Goal: Task Accomplishment & Management: Manage account settings

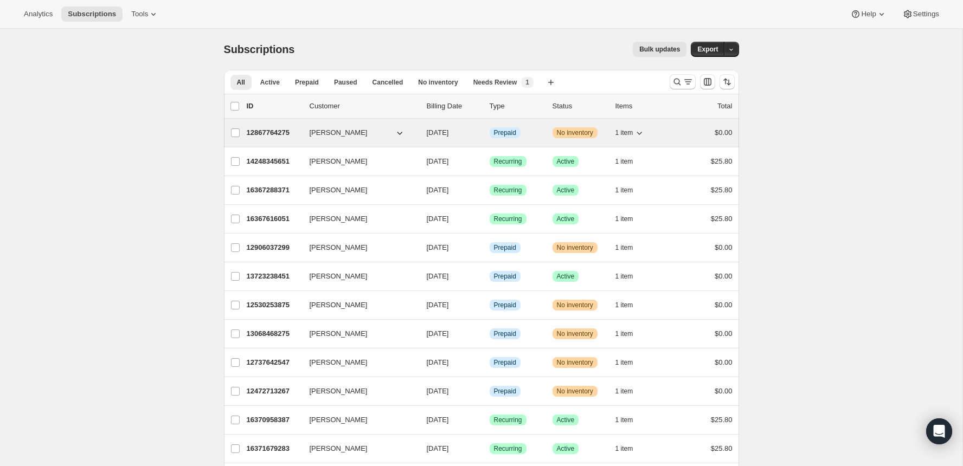
click at [280, 130] on p "12867764275" at bounding box center [274, 132] width 54 height 11
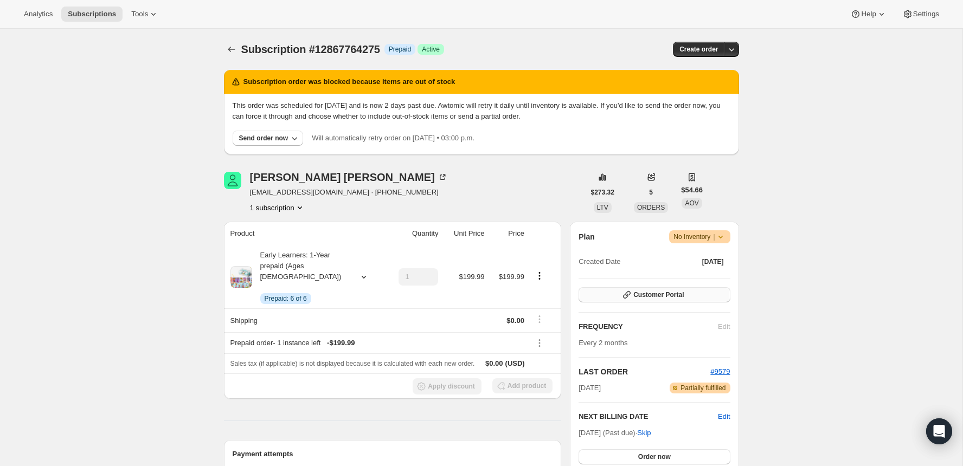
click at [688, 290] on button "Customer Portal" at bounding box center [654, 294] width 151 height 15
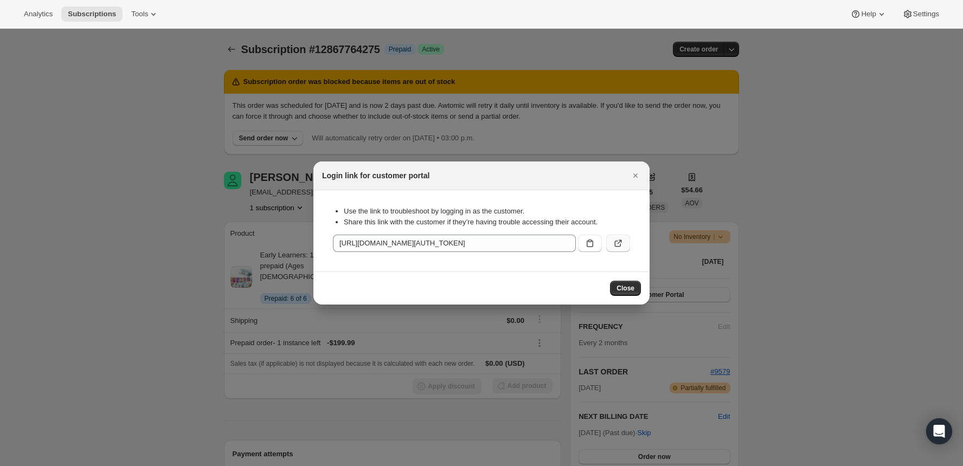
click at [617, 240] on icon ":rc4:" at bounding box center [618, 243] width 11 height 11
click at [632, 173] on icon "Close" at bounding box center [635, 175] width 11 height 11
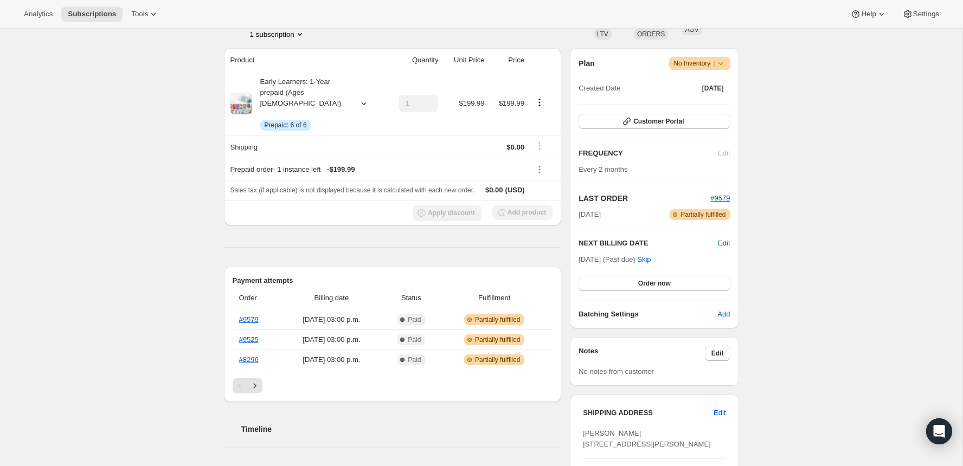
scroll to position [190, 0]
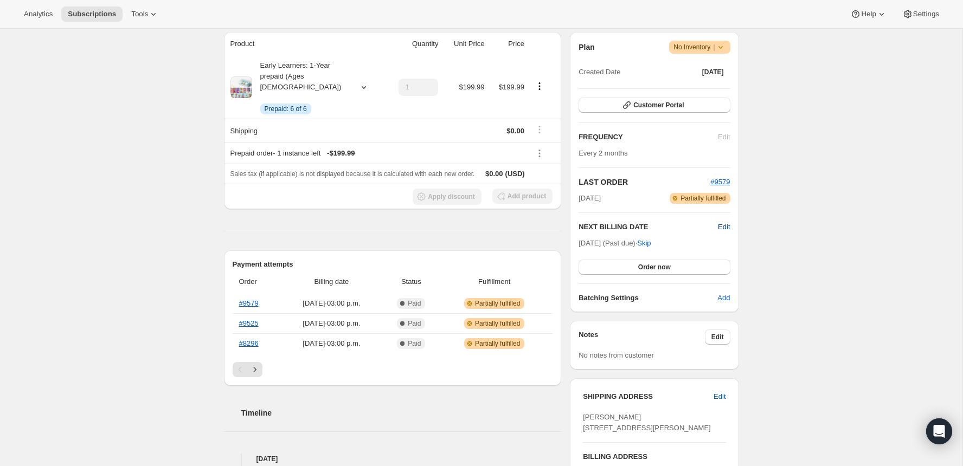
click at [720, 228] on span "Edit" at bounding box center [724, 227] width 12 height 11
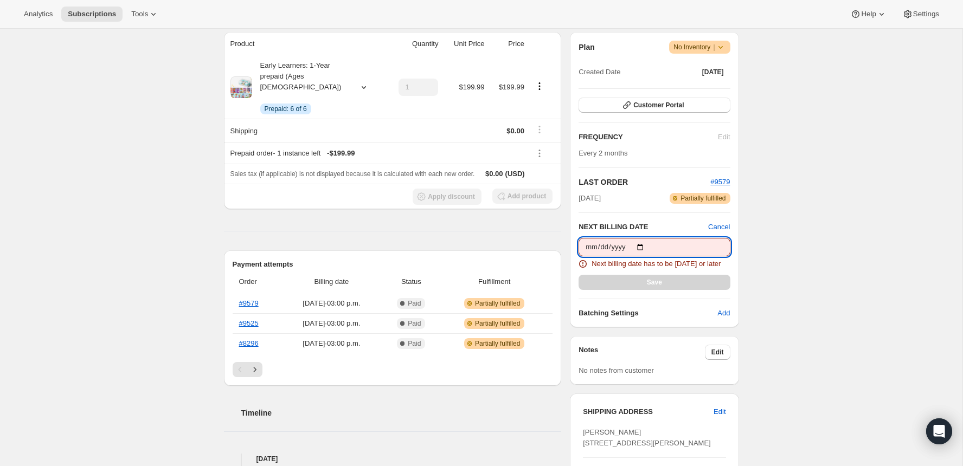
click at [653, 248] on input "2025-08-20" at bounding box center [654, 247] width 151 height 18
click at [648, 248] on input "2025-08-20" at bounding box center [654, 247] width 151 height 18
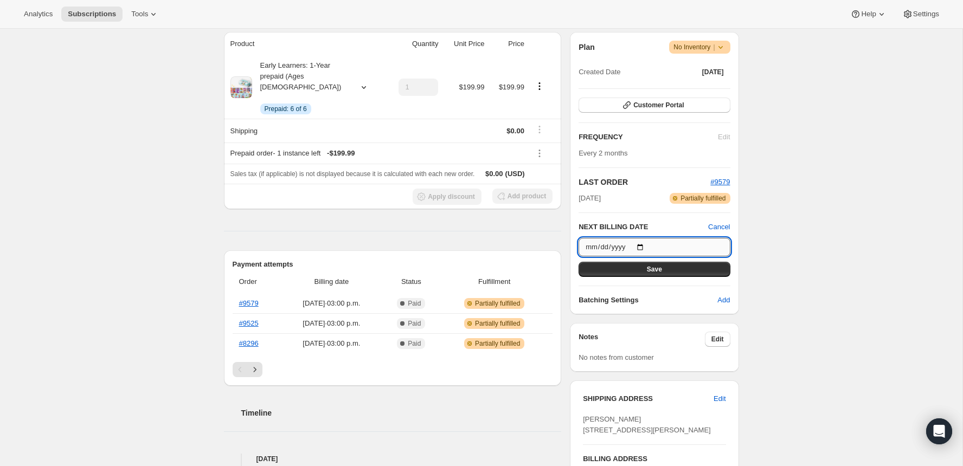
type input "2025-08-26"
click at [678, 272] on button "Save" at bounding box center [654, 269] width 151 height 15
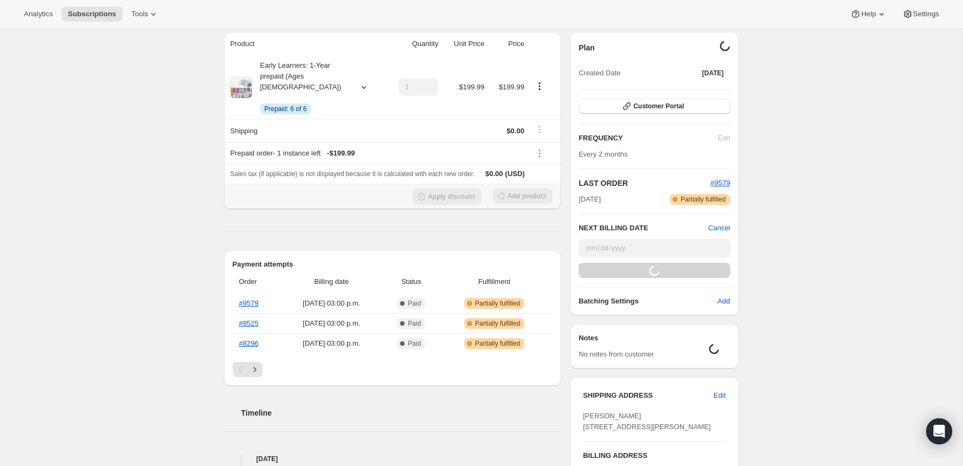
scroll to position [0, 0]
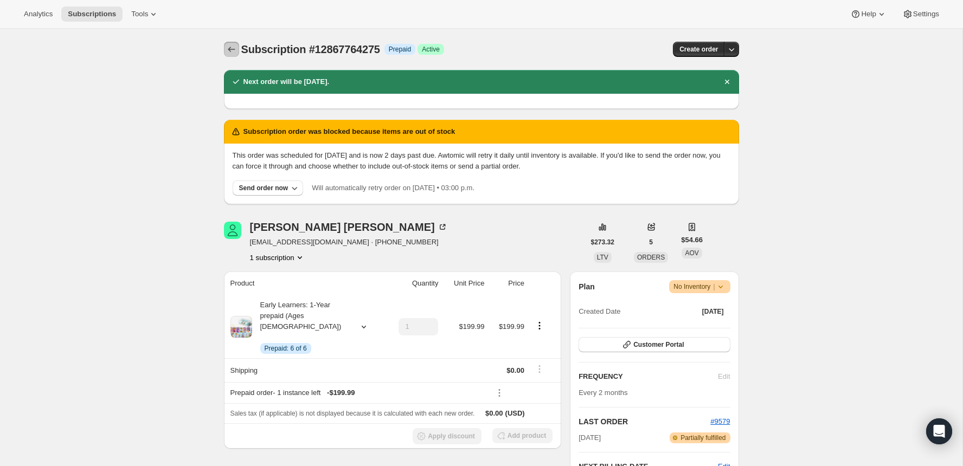
click at [232, 49] on icon "Subscriptions" at bounding box center [231, 49] width 11 height 11
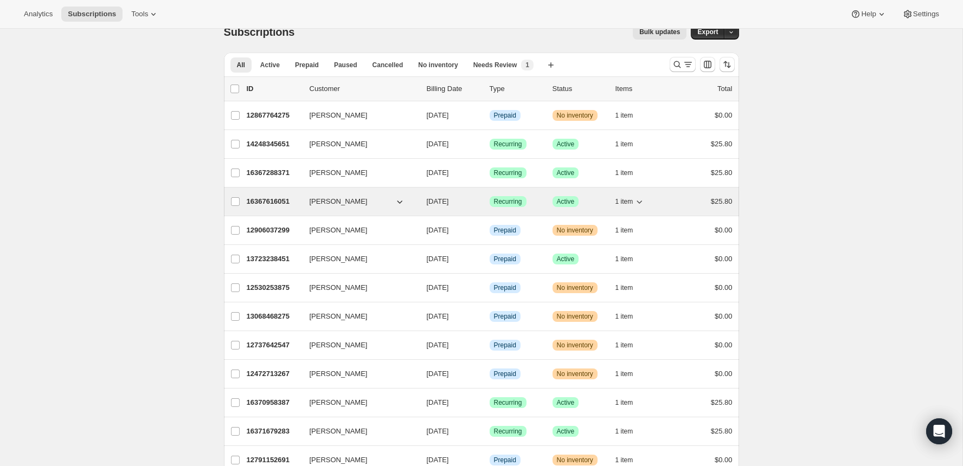
scroll to position [9, 0]
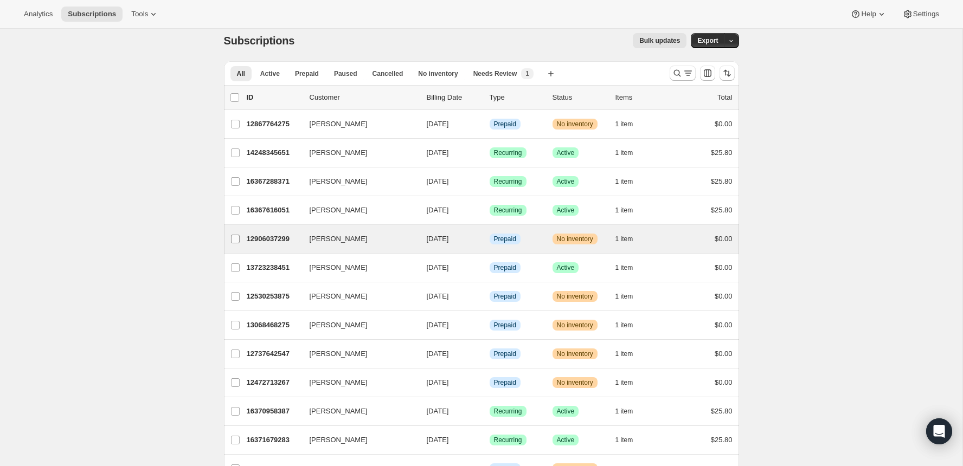
click at [235, 237] on input "[PERSON_NAME]" at bounding box center [235, 239] width 9 height 9
checkbox input "true"
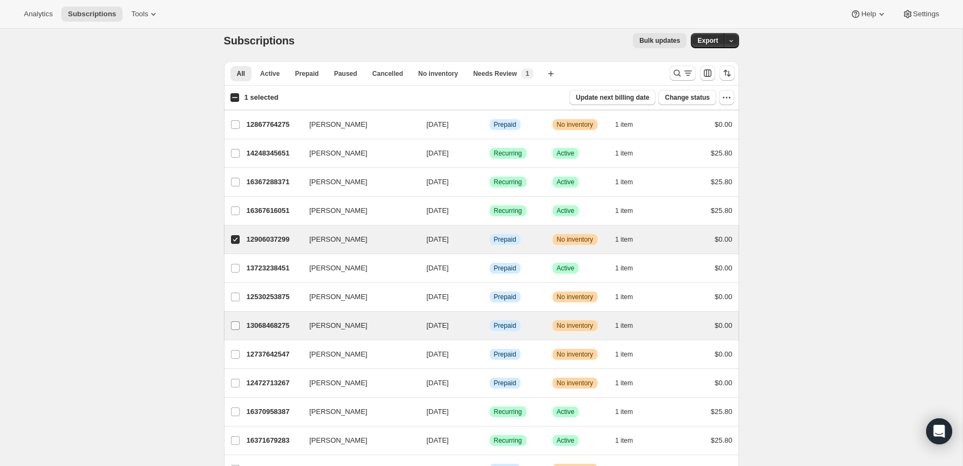
click at [234, 322] on input "[PERSON_NAME]" at bounding box center [235, 326] width 9 height 9
checkbox input "true"
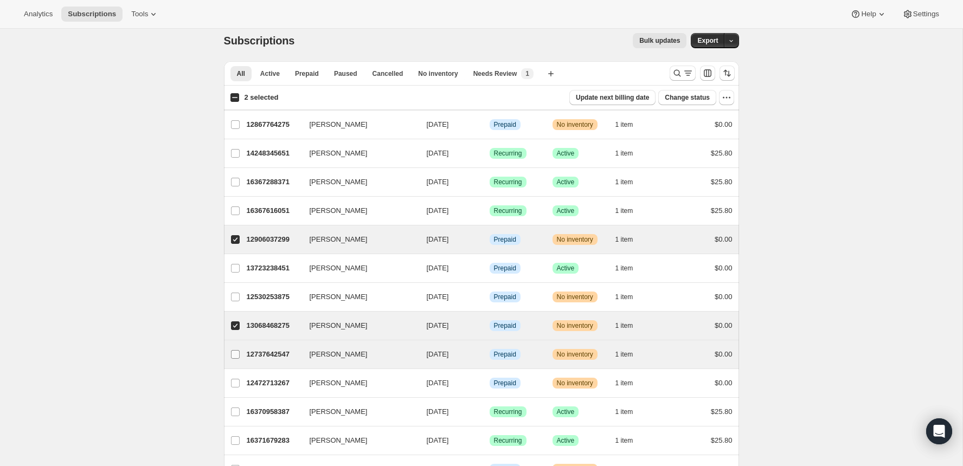
click at [233, 359] on label "[PERSON_NAME]" at bounding box center [235, 355] width 23 height 28
click at [233, 359] on input "[PERSON_NAME]" at bounding box center [235, 354] width 9 height 9
checkbox input "true"
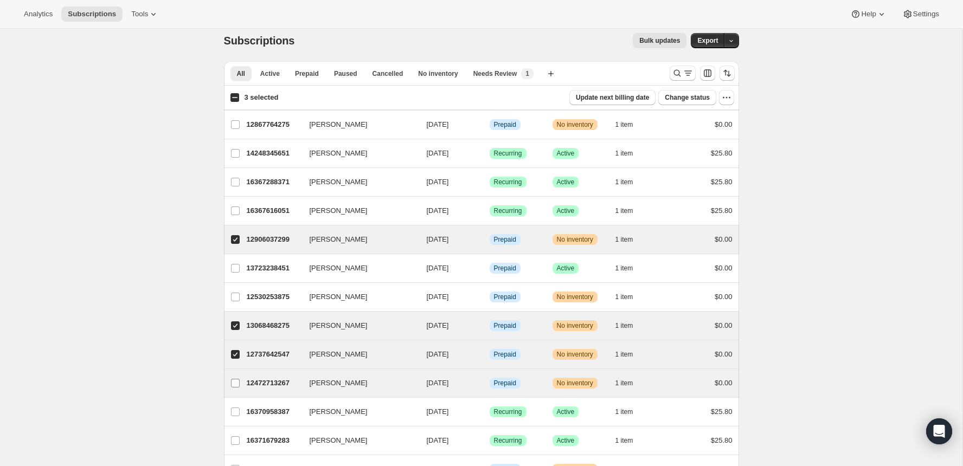
click at [233, 379] on input "[PERSON_NAME]" at bounding box center [235, 383] width 9 height 9
checkbox input "true"
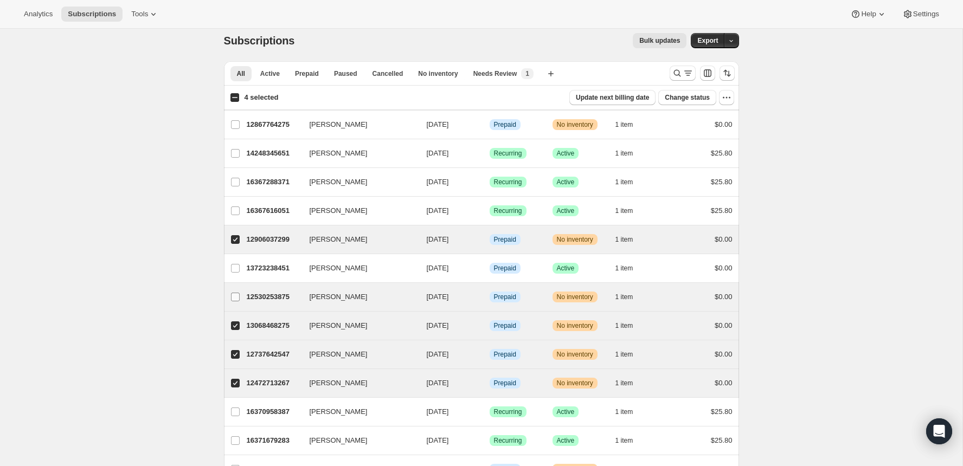
click at [233, 298] on input "[PERSON_NAME]" at bounding box center [235, 297] width 9 height 9
checkbox input "true"
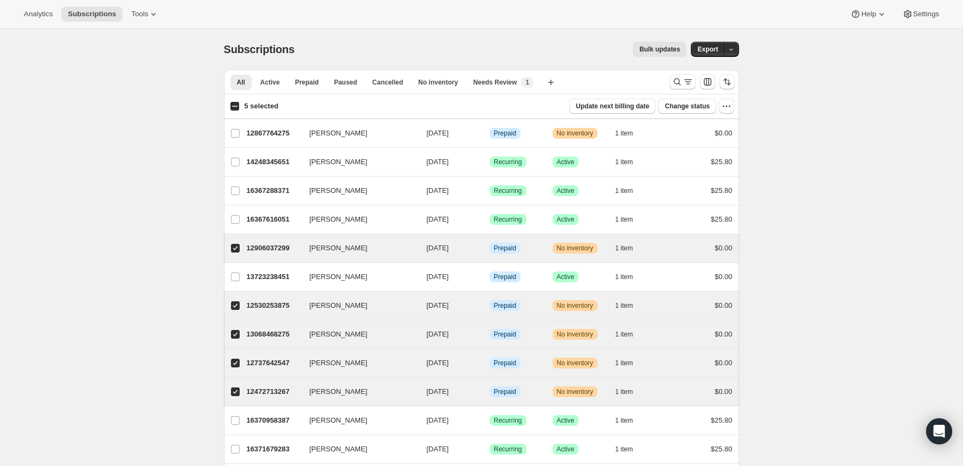
click at [648, 62] on div "Subscriptions. This page is ready Subscriptions Bulk updates More actions Bulk …" at bounding box center [481, 49] width 515 height 41
click at [650, 47] on span "Bulk updates" at bounding box center [659, 49] width 41 height 9
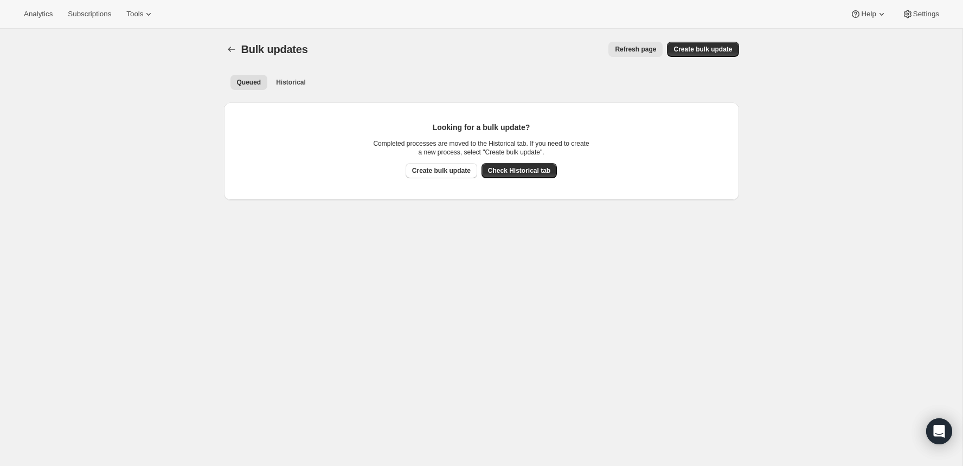
click at [223, 41] on div "Bulk updates. This page is ready Bulk updates Refresh page More actions Refresh…" at bounding box center [481, 121] width 541 height 184
click at [239, 42] on div at bounding box center [232, 49] width 17 height 15
click at [238, 47] on button "Bulk updates" at bounding box center [231, 49] width 15 height 15
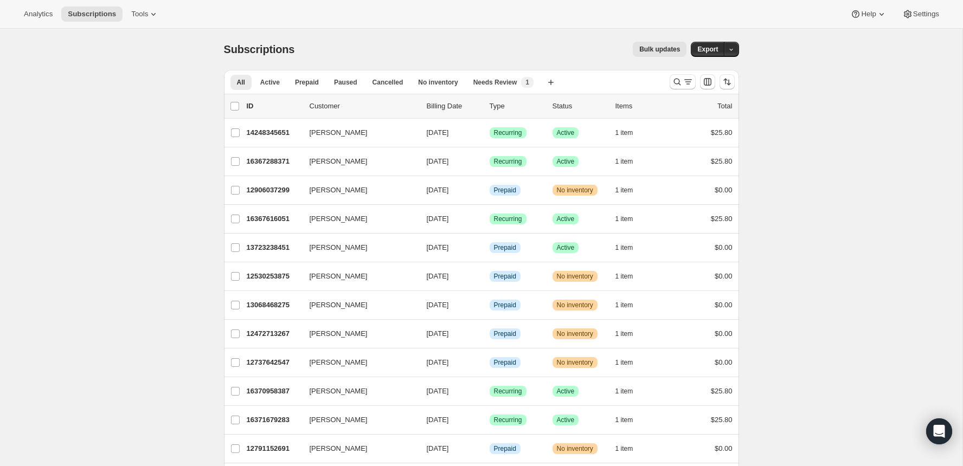
click at [663, 53] on span "Bulk updates" at bounding box center [659, 49] width 41 height 9
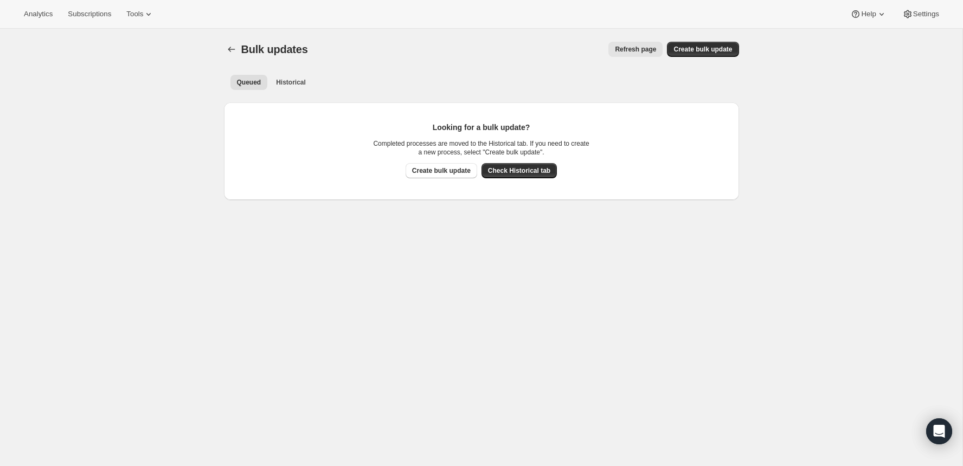
click at [739, 41] on div "Bulk updates. This page is ready Bulk updates Refresh page More actions Refresh…" at bounding box center [481, 121] width 541 height 184
click at [712, 48] on span "Create bulk update" at bounding box center [703, 49] width 59 height 9
select select "13"
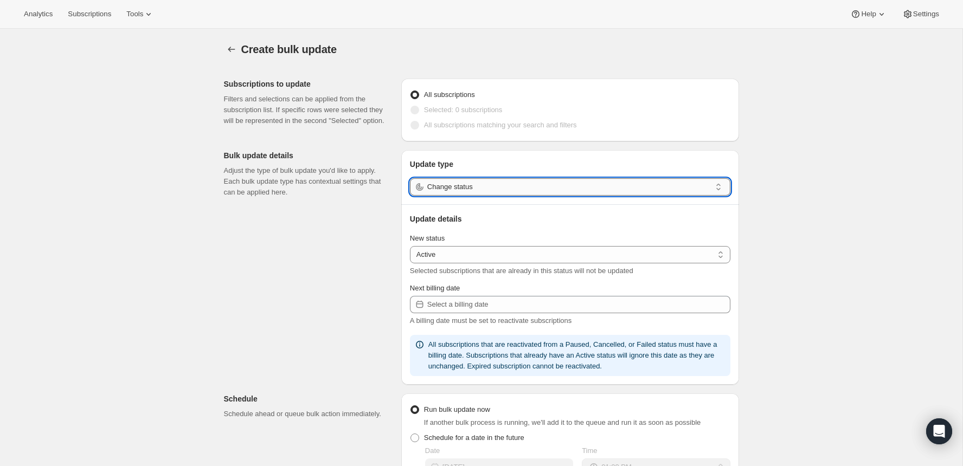
click at [467, 195] on input "Change status" at bounding box center [569, 186] width 284 height 17
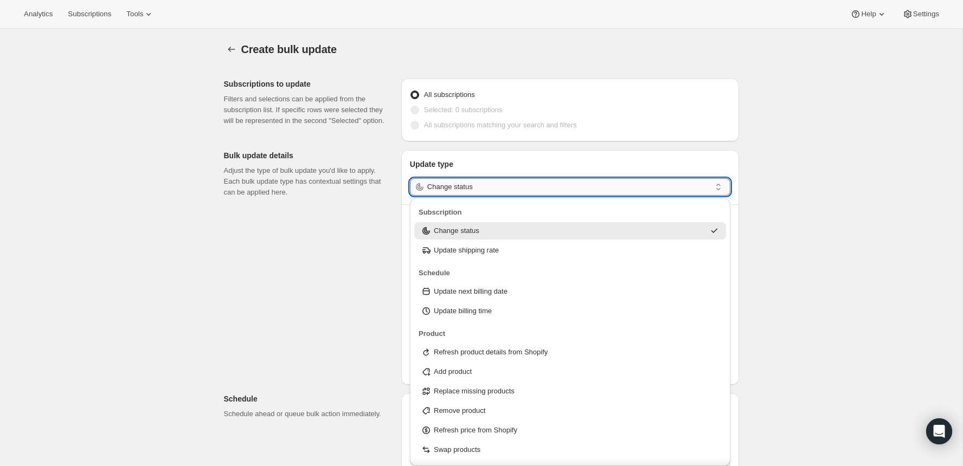
click at [467, 195] on input "Change status" at bounding box center [569, 186] width 284 height 17
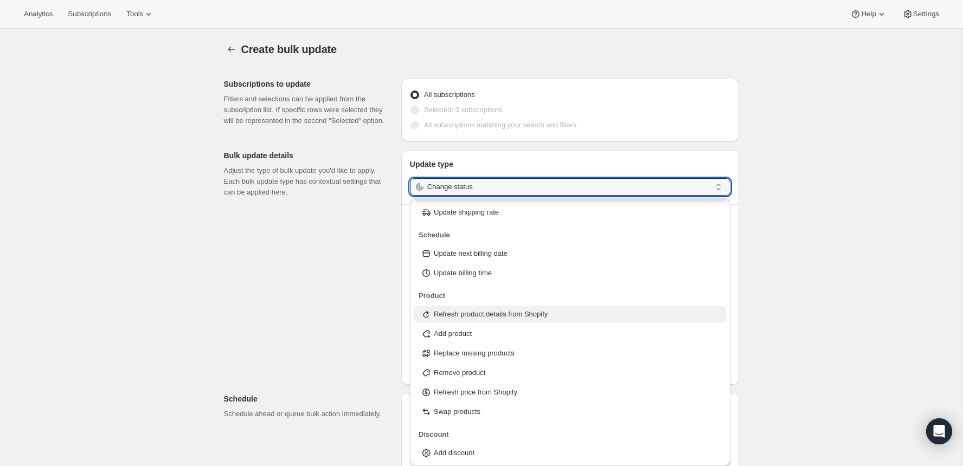
click at [546, 312] on p "Refresh product details from Shopify" at bounding box center [491, 314] width 114 height 11
type input "Refresh product details from Shopify"
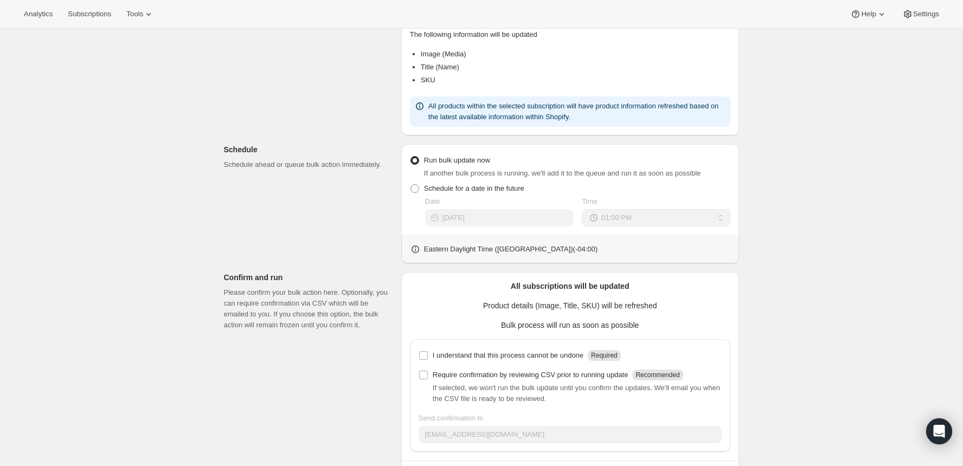
scroll to position [248, 0]
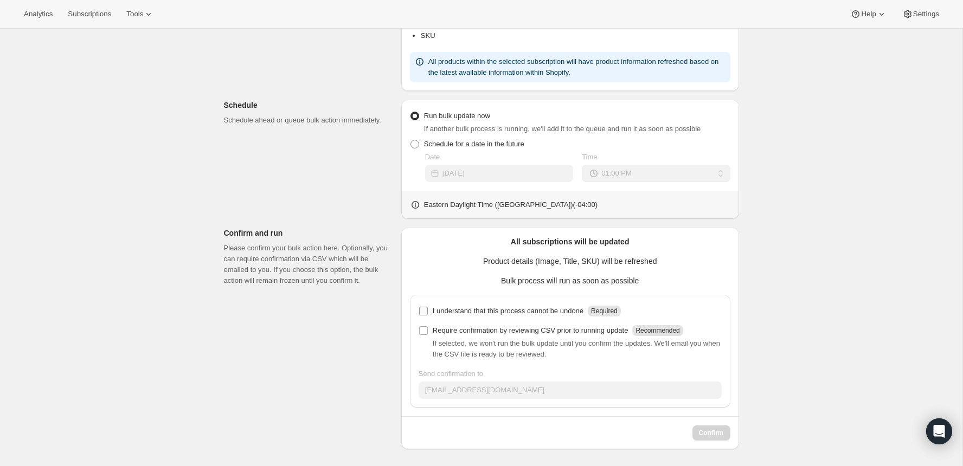
click at [420, 310] on input "I understand that this process cannot be undone Required" at bounding box center [423, 311] width 9 height 9
checkbox input "true"
click at [424, 339] on div "If selected, we won't run the bulk update until you confirm the updates. We'll …" at bounding box center [570, 349] width 303 height 22
click at [426, 323] on label "Require confirmation by reviewing CSV prior to running update Recommended" at bounding box center [551, 330] width 265 height 15
click at [426, 326] on input "Require confirmation by reviewing CSV prior to running update Recommended" at bounding box center [423, 330] width 9 height 9
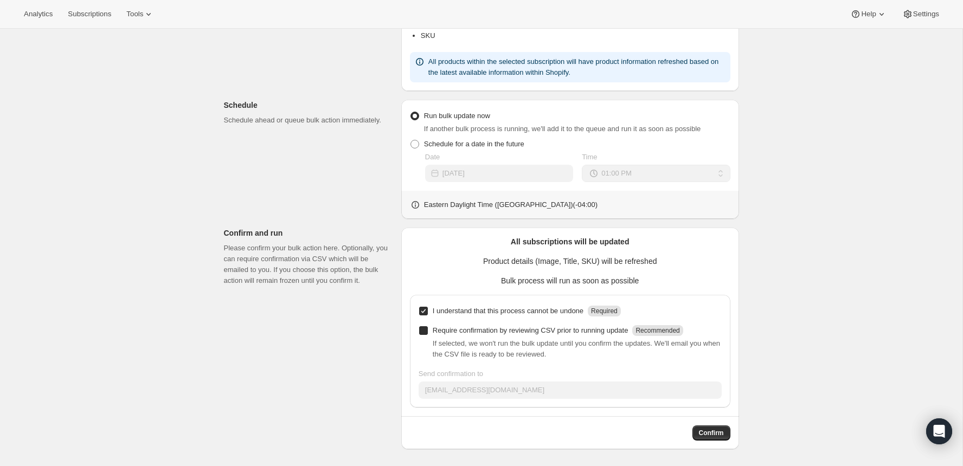
checkbox input "true"
click at [726, 433] on button "Confirm" at bounding box center [712, 433] width 38 height 15
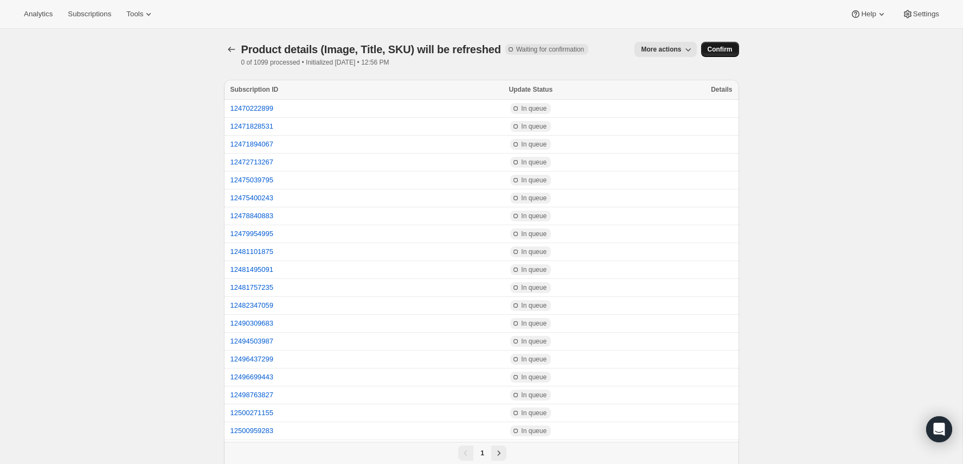
click at [724, 54] on button "Confirm" at bounding box center [720, 49] width 38 height 15
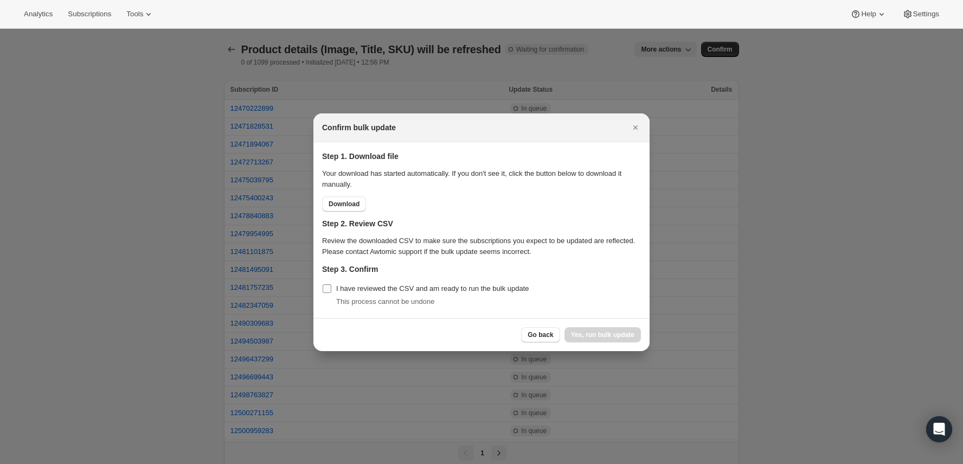
click at [330, 290] on input "I have reviewed the CSV and am ready to run the bulk update" at bounding box center [327, 288] width 9 height 9
checkbox input "true"
click at [600, 336] on span "Yes, run bulk update" at bounding box center [602, 334] width 63 height 9
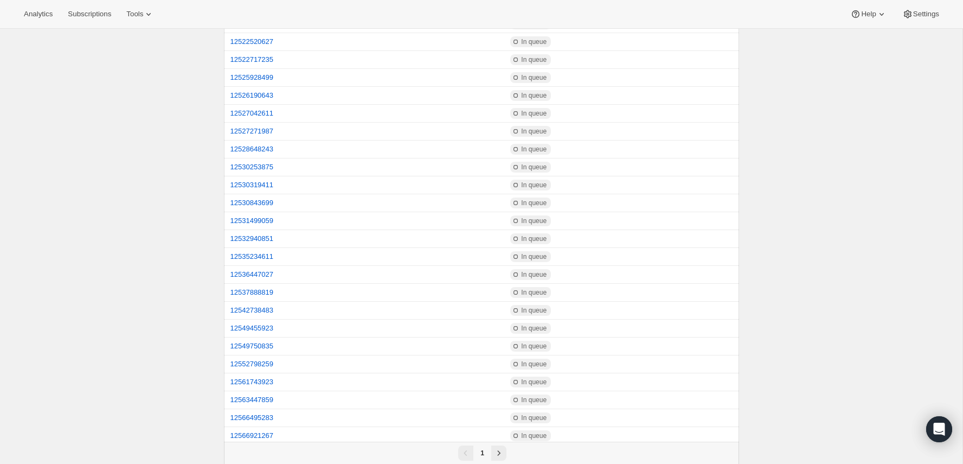
scroll to position [62, 0]
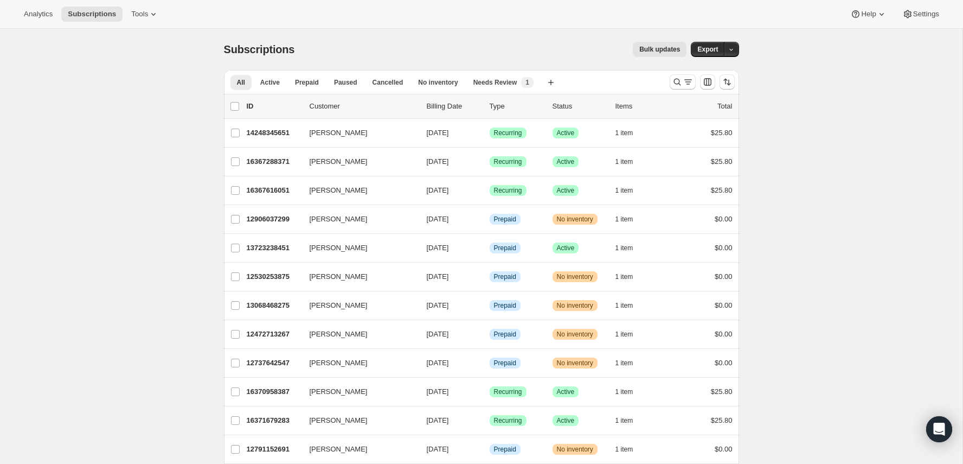
click at [659, 49] on span "Bulk updates" at bounding box center [659, 49] width 41 height 9
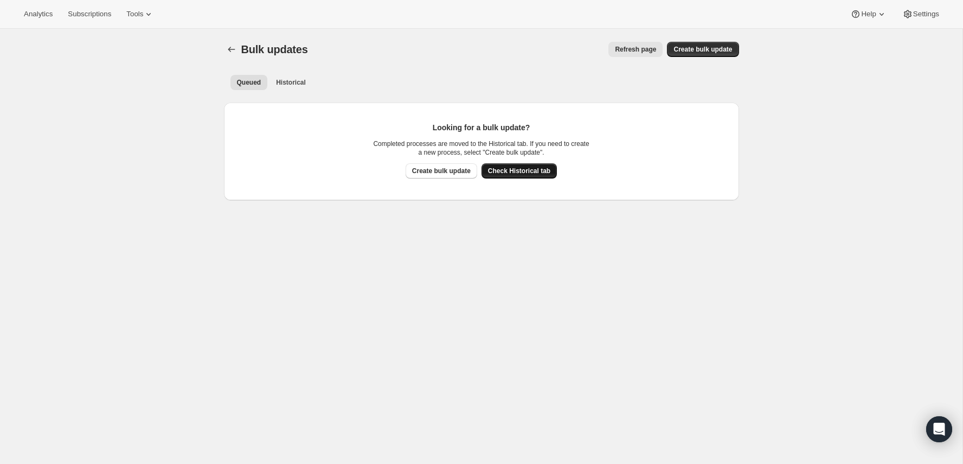
click at [519, 172] on span "Check Historical tab" at bounding box center [519, 170] width 62 height 9
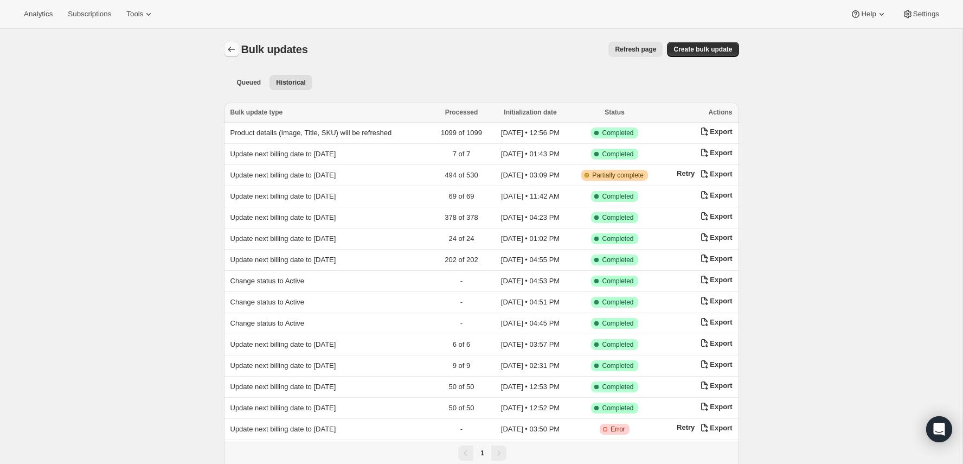
click at [225, 55] on button "Bulk updates" at bounding box center [231, 49] width 15 height 15
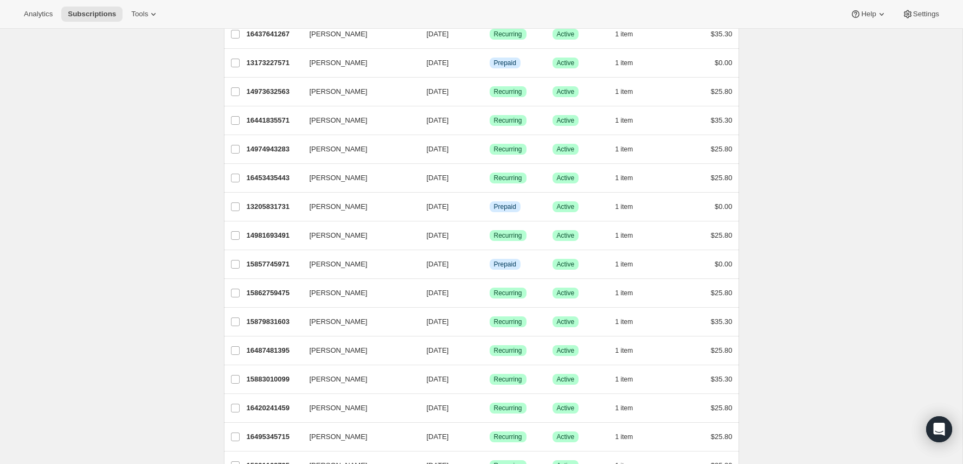
scroll to position [1143, 0]
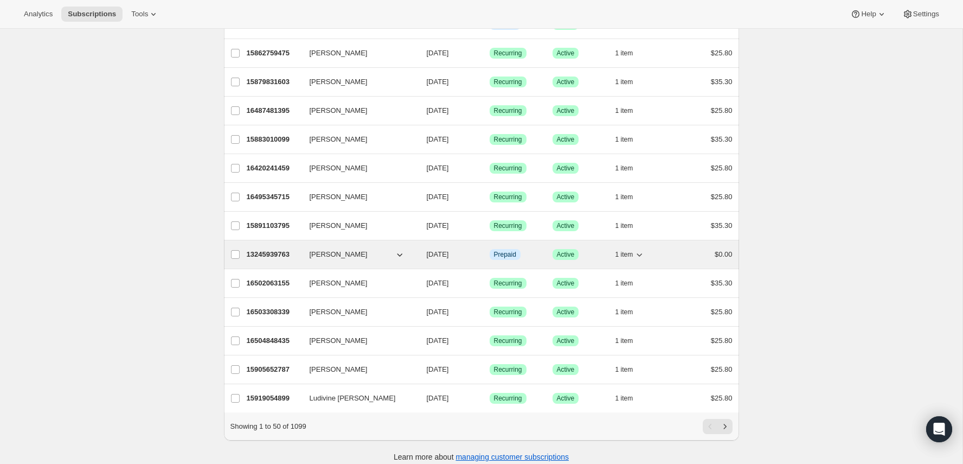
click at [623, 253] on button "1 item" at bounding box center [631, 254] width 30 height 15
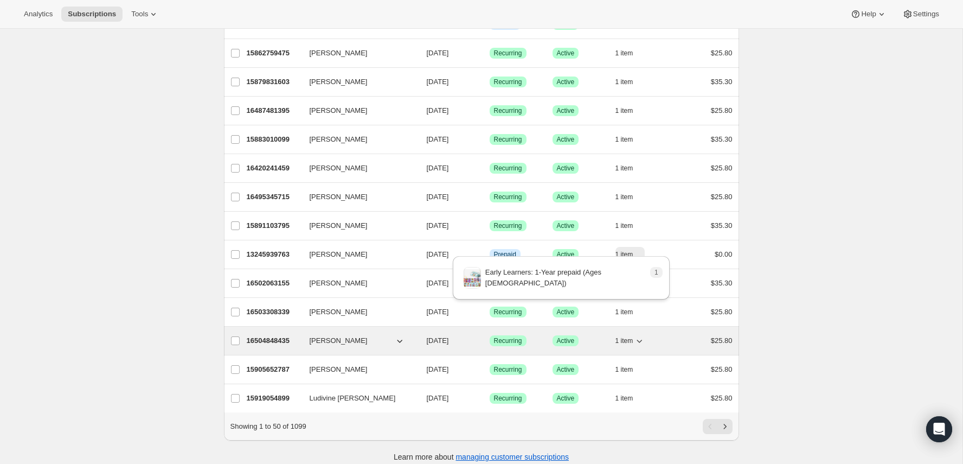
click at [638, 335] on icon "button" at bounding box center [639, 340] width 11 height 11
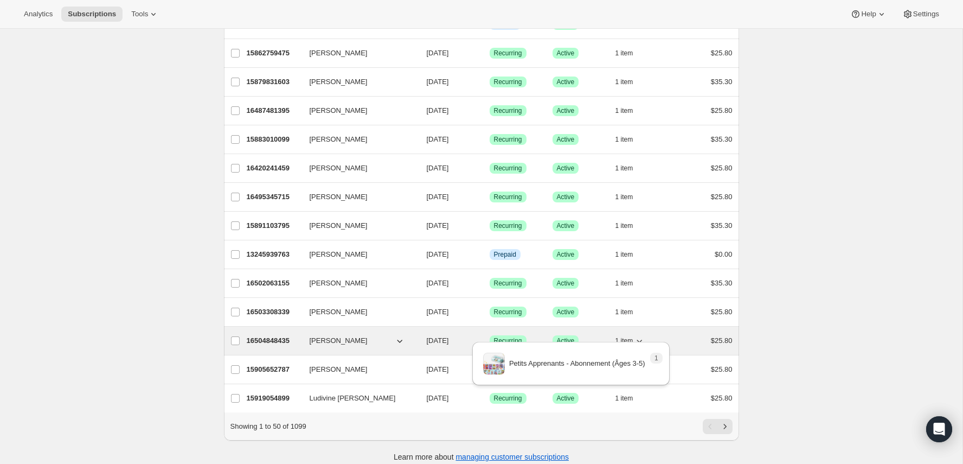
click at [638, 335] on icon "button" at bounding box center [639, 340] width 11 height 11
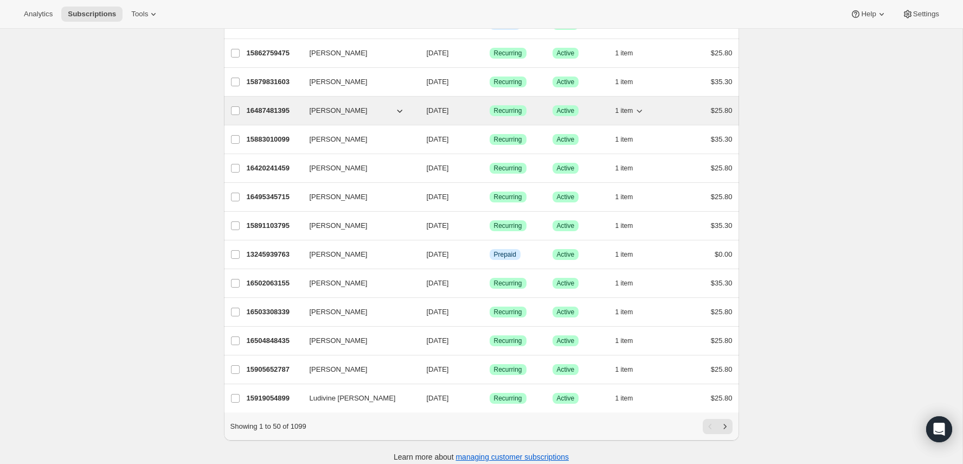
click at [631, 106] on span "1 item" at bounding box center [625, 110] width 18 height 9
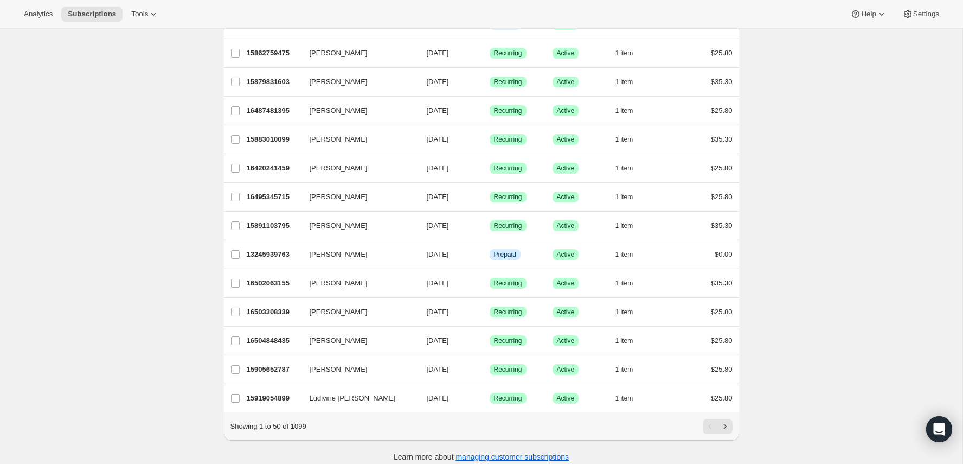
click at [732, 423] on div "Pagination" at bounding box center [724, 426] width 15 height 15
click at [714, 419] on div "Pagination" at bounding box center [710, 426] width 15 height 15
click at [737, 414] on div "Showing 1 to 50 of 1099" at bounding box center [481, 426] width 515 height 28
click at [727, 421] on icon "Next" at bounding box center [725, 426] width 11 height 11
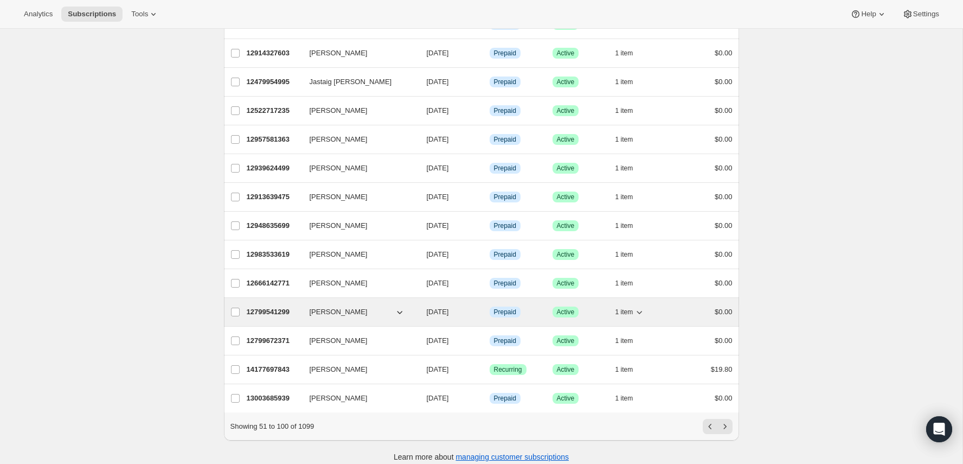
click at [277, 306] on p "12799541299" at bounding box center [274, 311] width 54 height 11
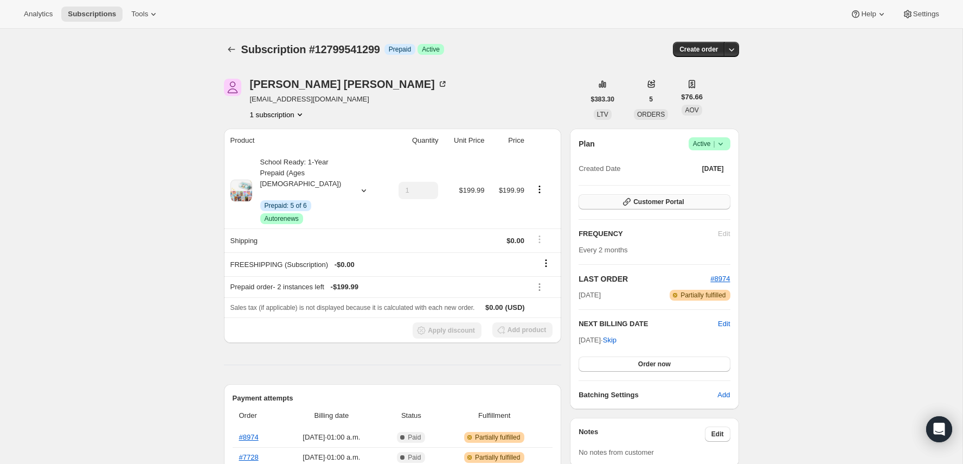
click at [669, 207] on button "Customer Portal" at bounding box center [654, 201] width 151 height 15
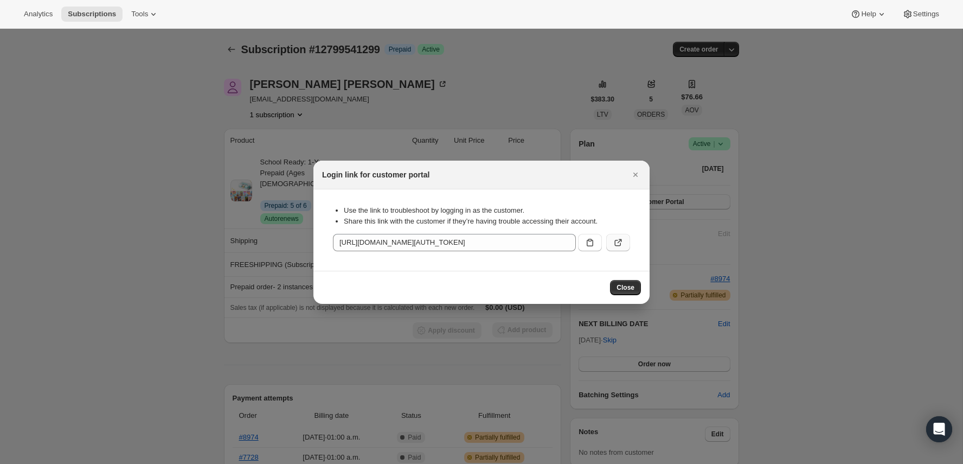
click at [620, 243] on icon ":rna:" at bounding box center [618, 242] width 11 height 11
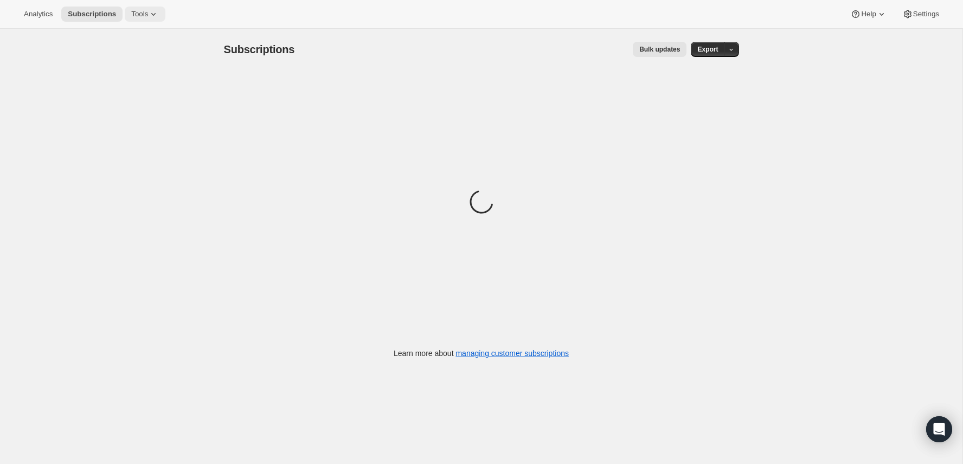
click at [155, 18] on icon at bounding box center [153, 14] width 11 height 11
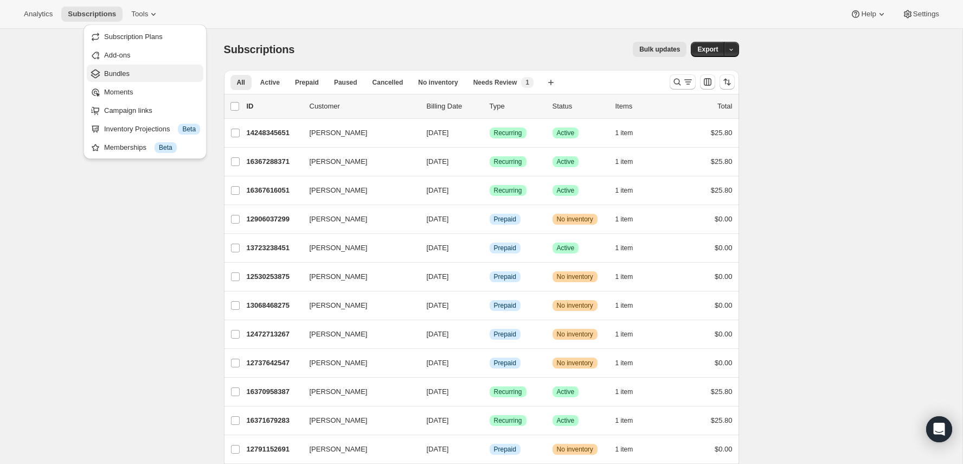
click at [126, 73] on span "Bundles" at bounding box center [116, 73] width 25 height 8
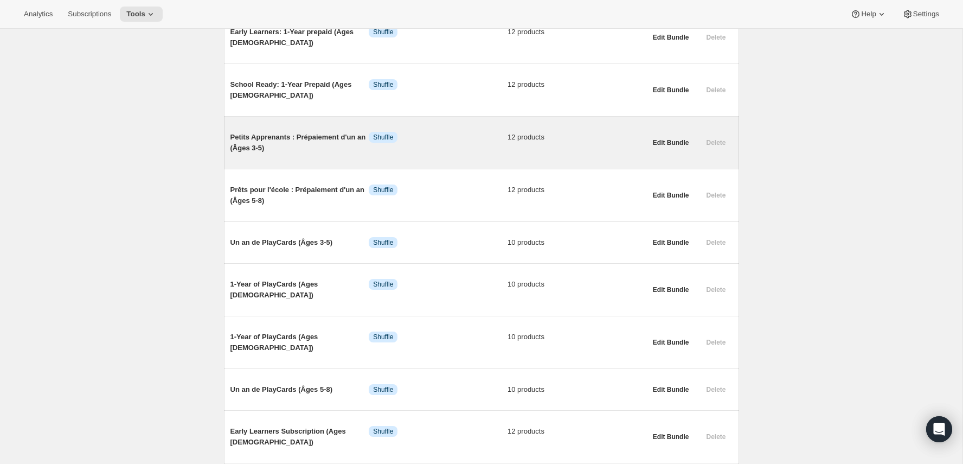
scroll to position [172, 0]
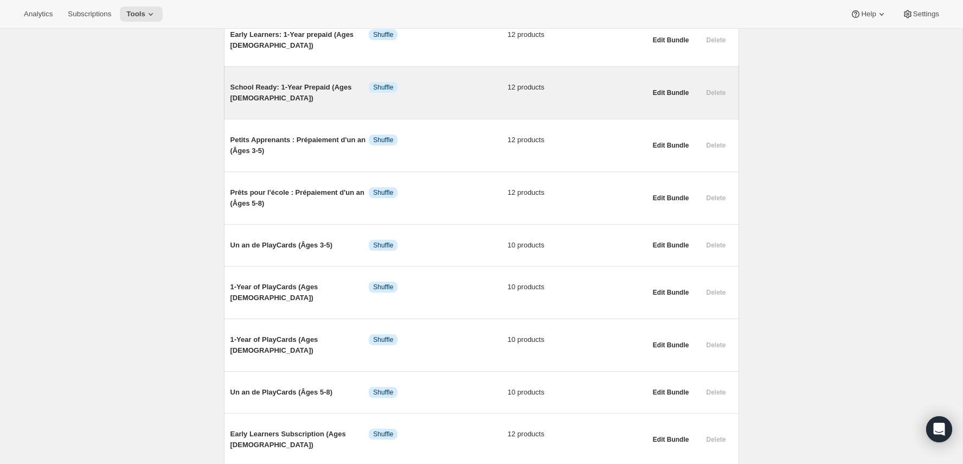
click at [334, 96] on span "School Ready: 1-Year Prepaid (Ages [DEMOGRAPHIC_DATA])" at bounding box center [299, 93] width 139 height 22
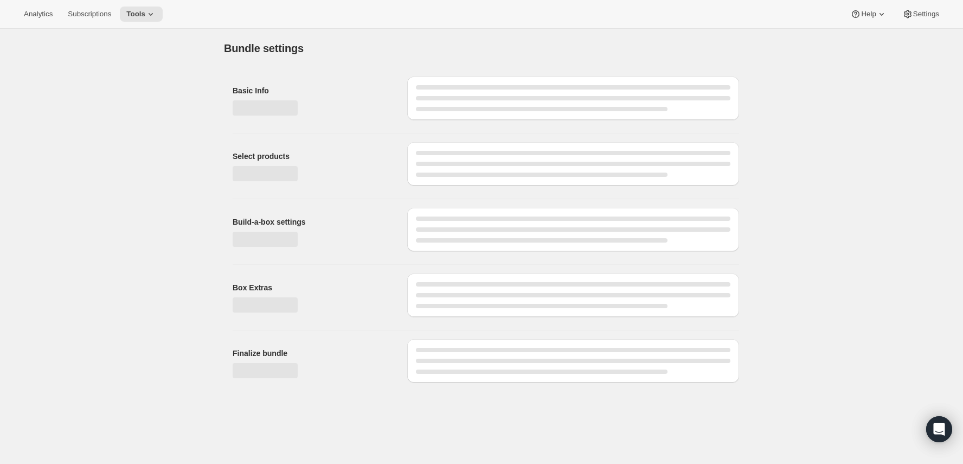
type input "School Ready: 1-Year Prepaid (Ages [DEMOGRAPHIC_DATA])"
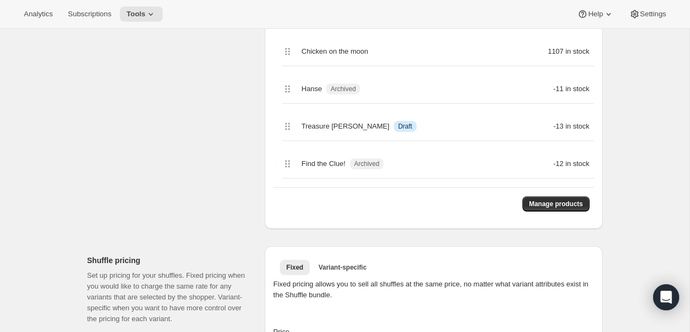
scroll to position [608, 0]
click at [548, 210] on button "Manage products" at bounding box center [555, 202] width 67 height 15
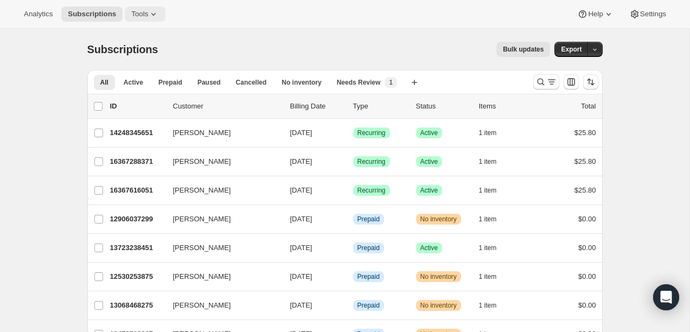
click at [139, 13] on span "Tools" at bounding box center [139, 14] width 17 height 9
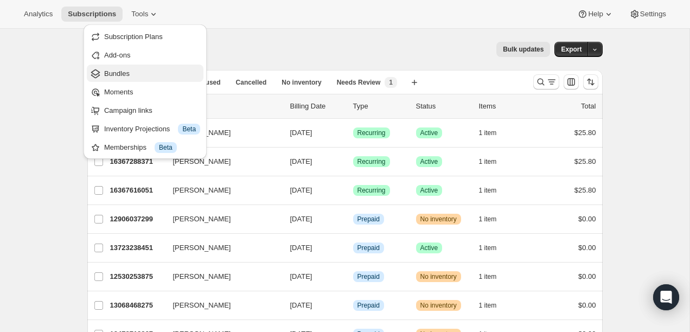
click at [135, 78] on span "Bundles" at bounding box center [152, 73] width 96 height 11
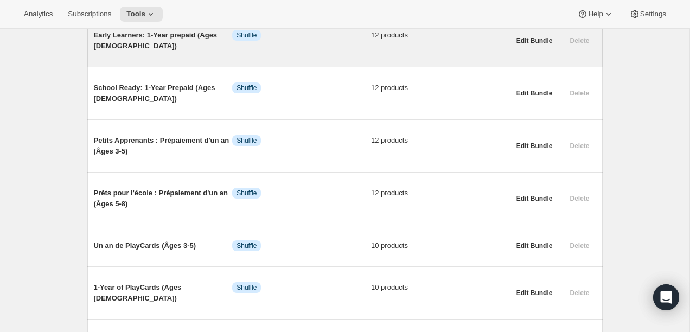
scroll to position [152, 0]
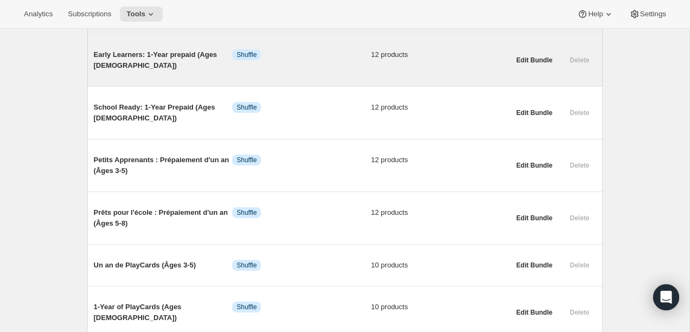
click at [183, 60] on span "Early Learners: 1-Year prepaid (Ages [DEMOGRAPHIC_DATA])" at bounding box center [163, 60] width 139 height 22
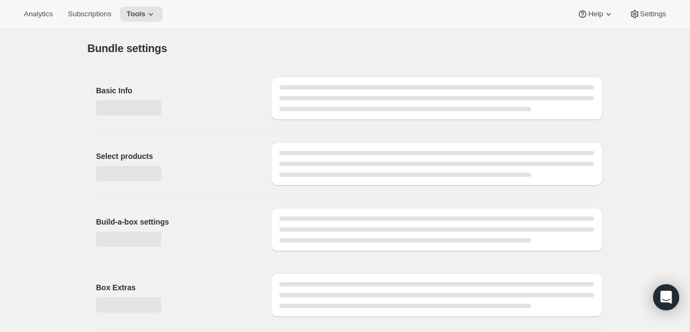
type input "Early Learners: 1-Year prepaid (Ages [DEMOGRAPHIC_DATA])"
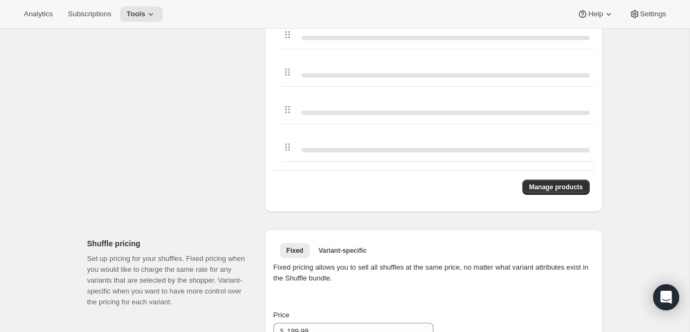
scroll to position [643, 0]
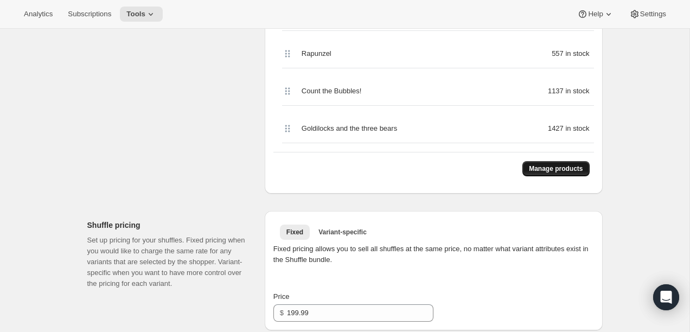
click at [554, 168] on span "Manage products" at bounding box center [556, 168] width 54 height 9
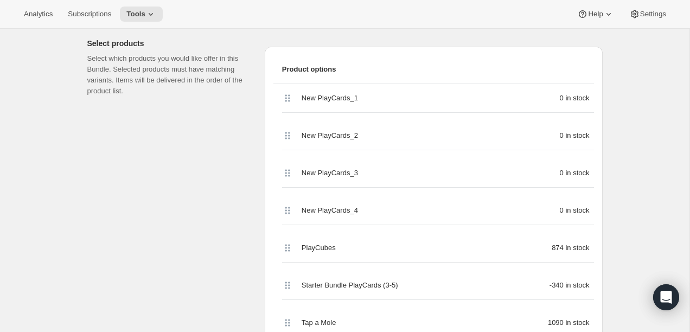
scroll to position [264, 0]
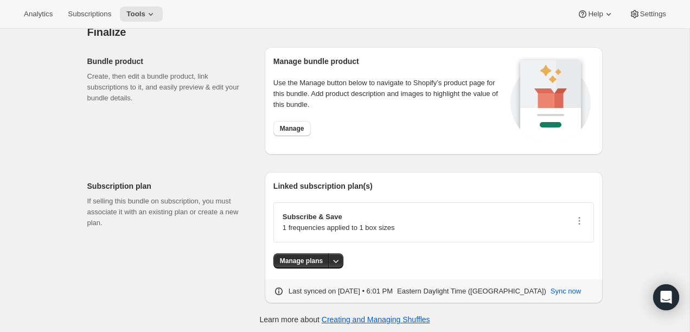
drag, startPoint x: 286, startPoint y: 207, endPoint x: 281, endPoint y: 76, distance: 130.2
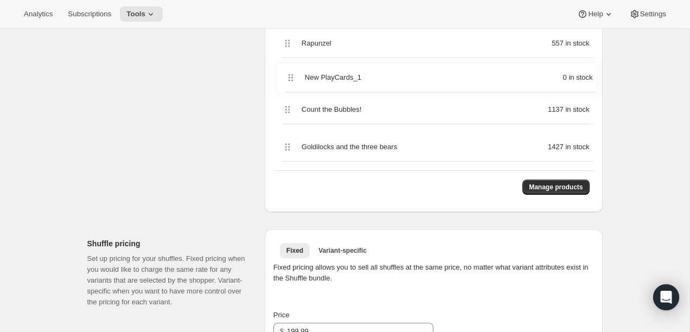
scroll to position [760, 0]
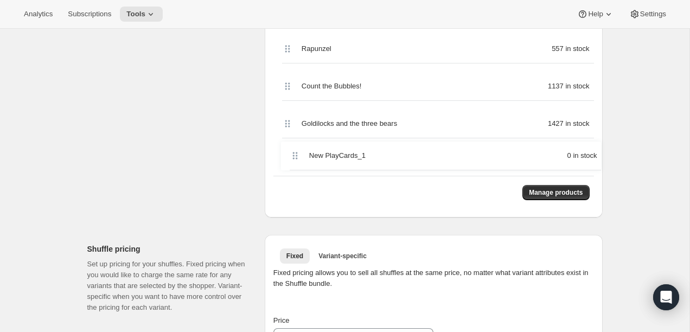
drag, startPoint x: 289, startPoint y: 145, endPoint x: 296, endPoint y: 157, distance: 13.7
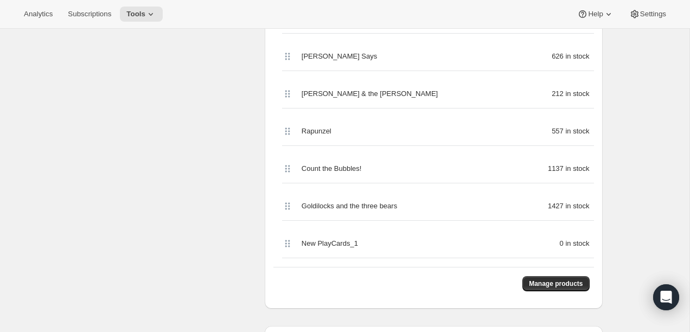
scroll to position [719, 0]
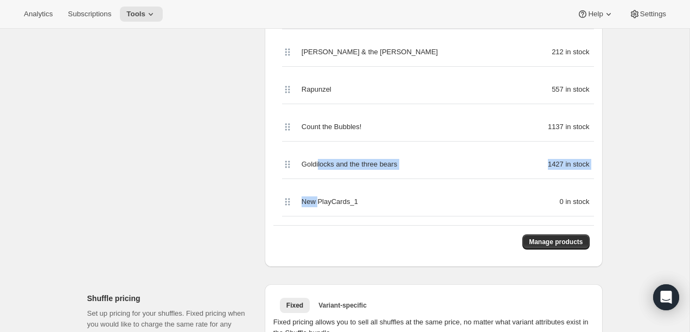
drag, startPoint x: 318, startPoint y: 159, endPoint x: 319, endPoint y: 204, distance: 45.0
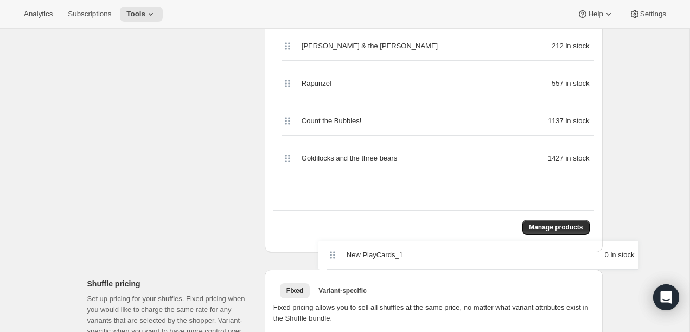
scroll to position [728, 0]
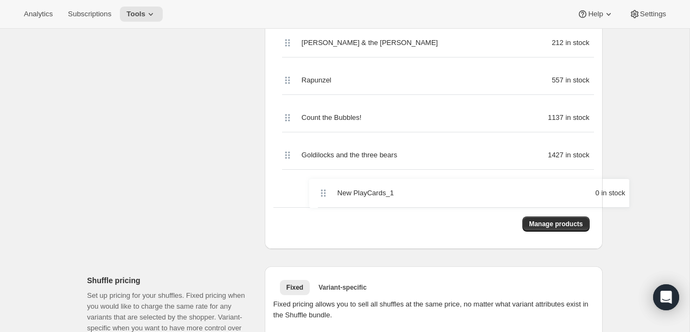
drag, startPoint x: 289, startPoint y: 201, endPoint x: 309, endPoint y: 194, distance: 21.3
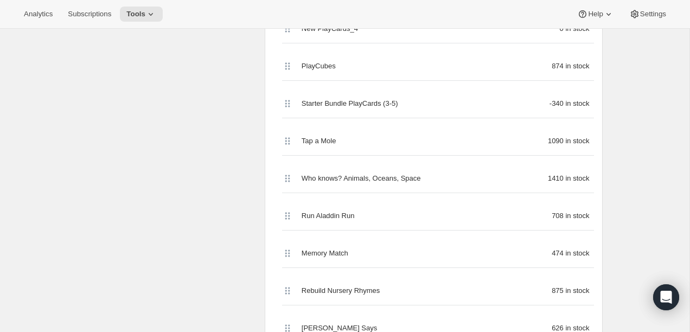
scroll to position [144, 0]
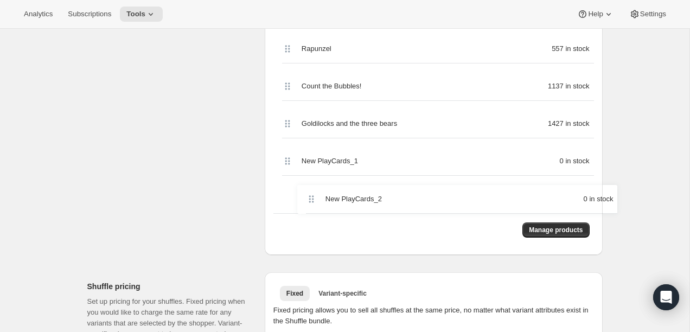
drag, startPoint x: 286, startPoint y: 217, endPoint x: 310, endPoint y: 204, distance: 27.4
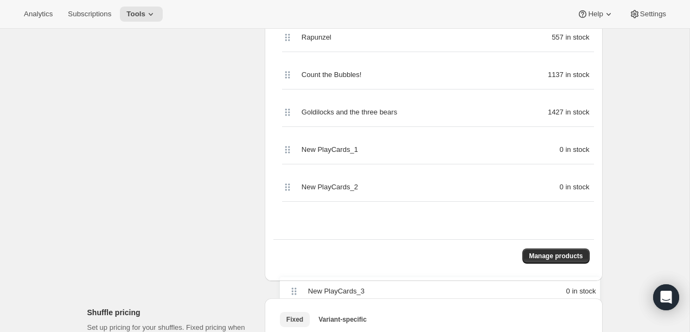
scroll to position [792, 0]
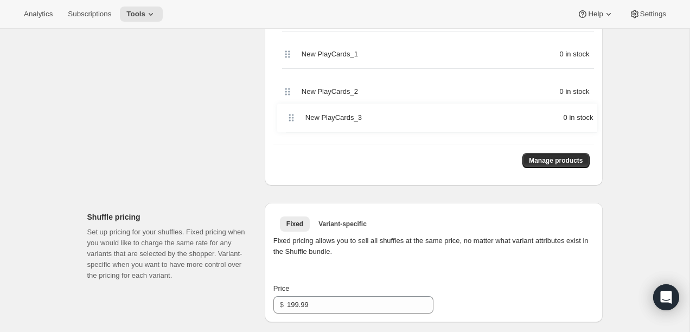
drag, startPoint x: 285, startPoint y: 184, endPoint x: 289, endPoint y: 123, distance: 61.9
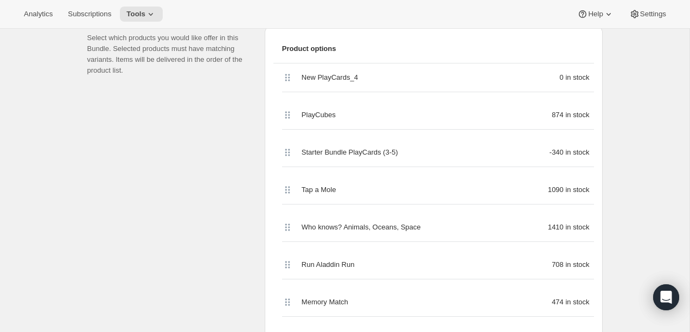
scroll to position [248, 0]
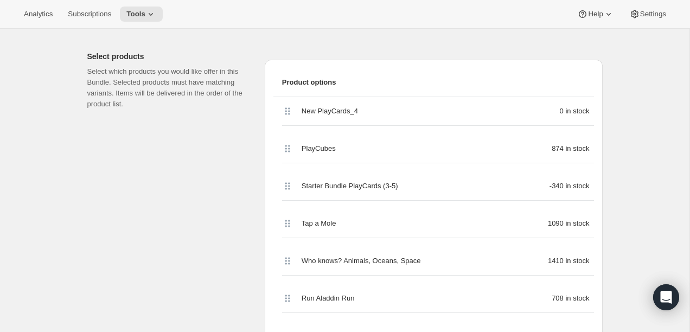
click at [289, 117] on div "New PlayCards_4 0 in stock" at bounding box center [438, 111] width 312 height 29
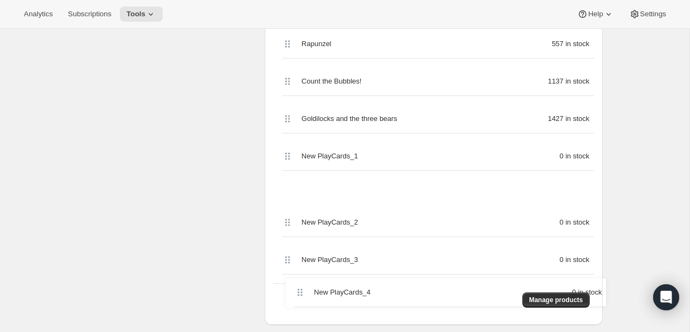
scroll to position [670, 0]
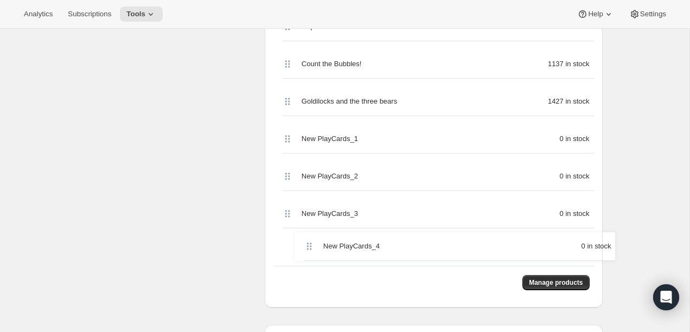
drag, startPoint x: 287, startPoint y: 112, endPoint x: 309, endPoint y: 252, distance: 141.6
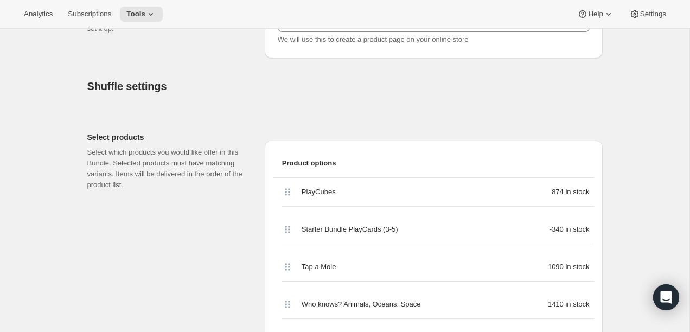
scroll to position [140, 0]
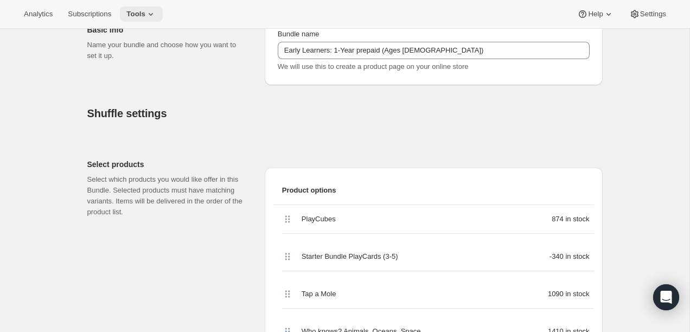
click at [145, 12] on span "Tools" at bounding box center [135, 14] width 19 height 9
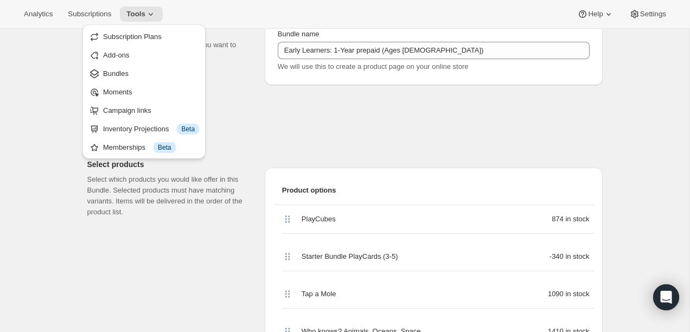
click at [73, 5] on div "Analytics Subscriptions Tools Help Settings" at bounding box center [345, 14] width 690 height 29
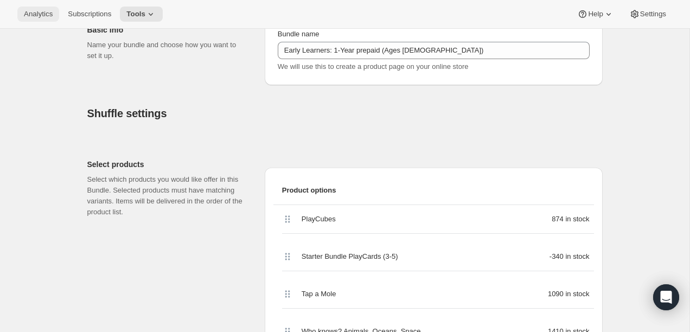
click at [25, 8] on button "Analytics" at bounding box center [38, 14] width 42 height 15
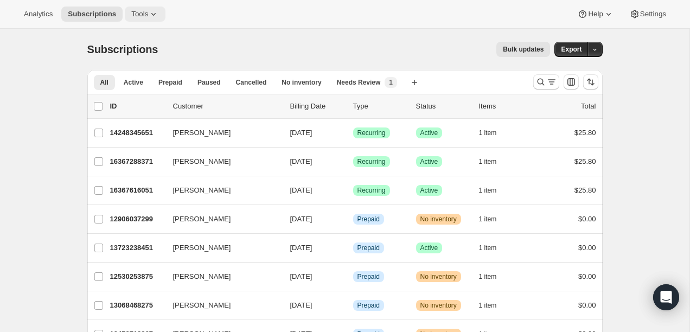
click at [148, 16] on span "Tools" at bounding box center [139, 14] width 17 height 9
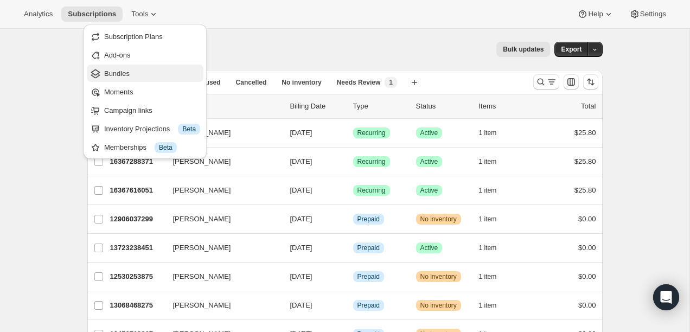
click at [142, 72] on span "Bundles" at bounding box center [152, 73] width 96 height 11
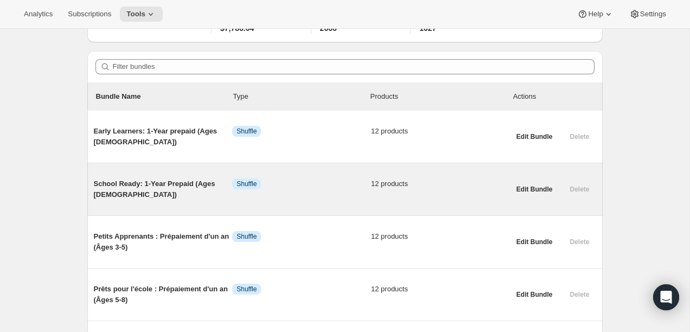
scroll to position [80, 0]
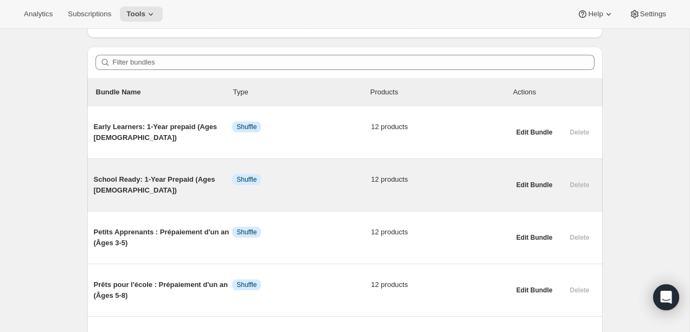
click at [195, 185] on span "School Ready: 1-Year Prepaid (Ages [DEMOGRAPHIC_DATA])" at bounding box center [163, 185] width 139 height 22
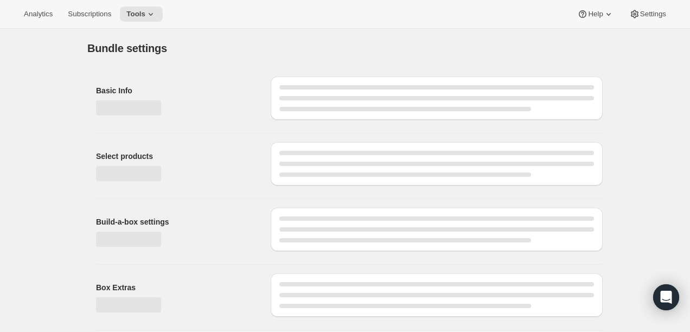
type input "School Ready: 1-Year Prepaid (Ages [DEMOGRAPHIC_DATA])"
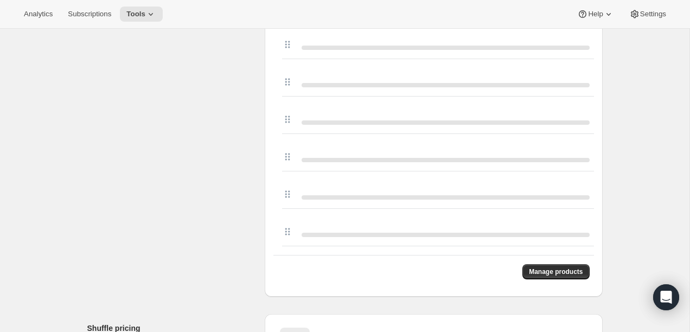
scroll to position [548, 0]
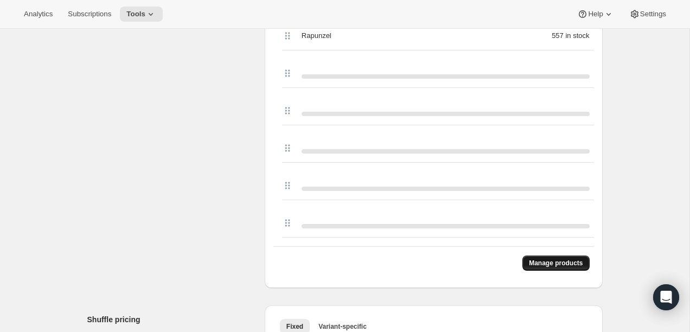
click at [555, 265] on span "Manage products" at bounding box center [556, 263] width 54 height 9
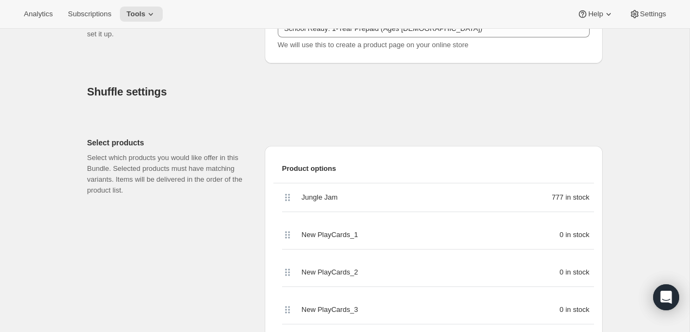
scroll to position [175, 0]
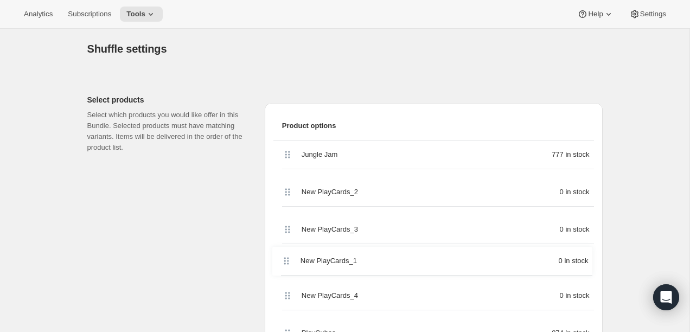
drag, startPoint x: 286, startPoint y: 220, endPoint x: 285, endPoint y: 264, distance: 43.9
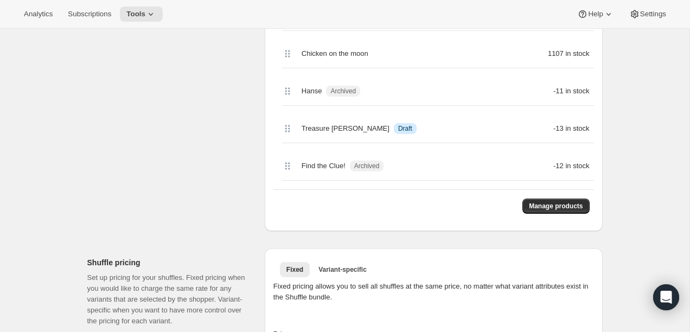
scroll to position [654, 0]
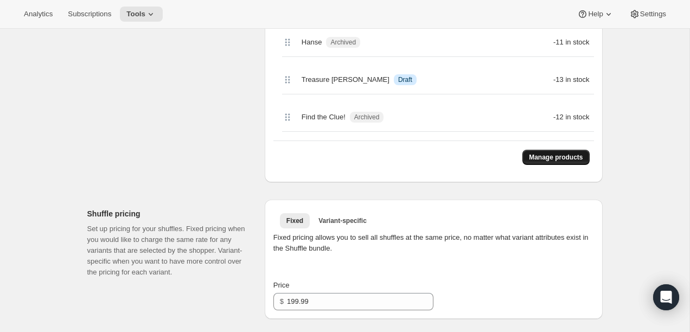
click at [527, 161] on button "Manage products" at bounding box center [555, 157] width 67 height 15
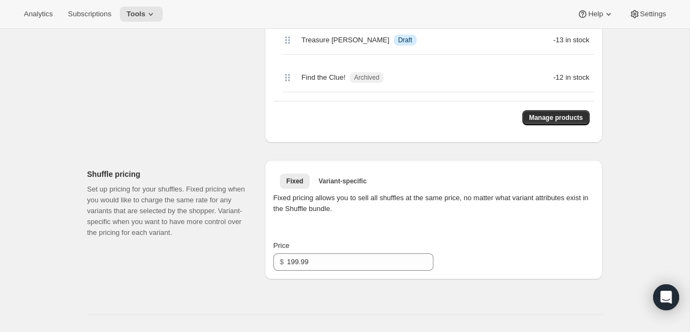
scroll to position [701, 0]
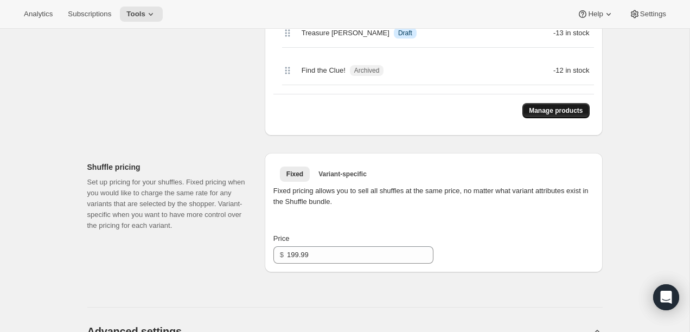
click at [572, 114] on span "Manage products" at bounding box center [556, 110] width 54 height 9
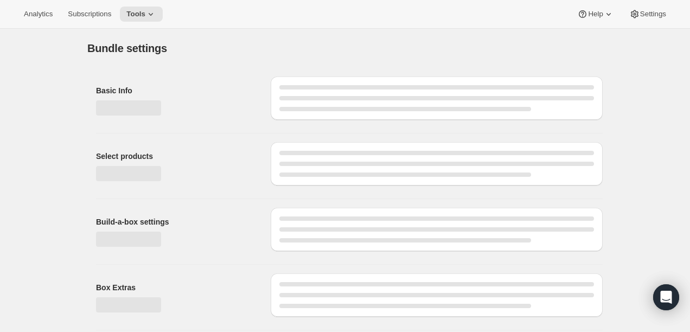
type input "School Ready: 1-Year Prepaid (Ages [DEMOGRAPHIC_DATA])"
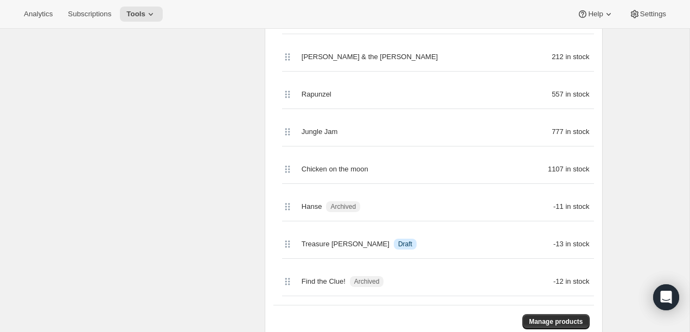
scroll to position [516, 0]
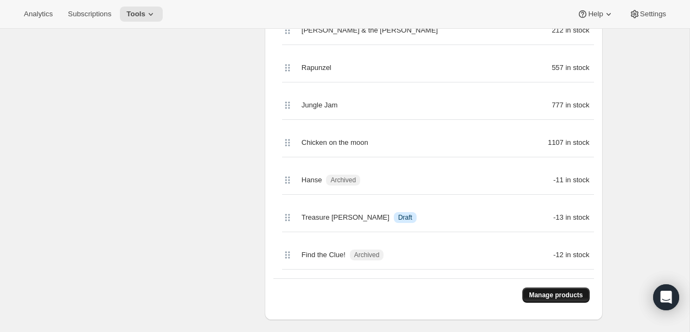
click at [529, 287] on button "Manage products" at bounding box center [555, 294] width 67 height 15
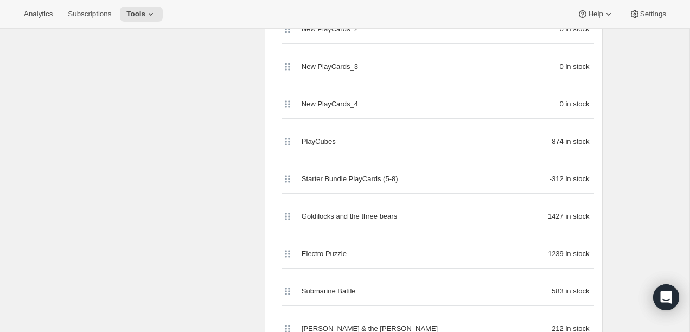
scroll to position [454, 0]
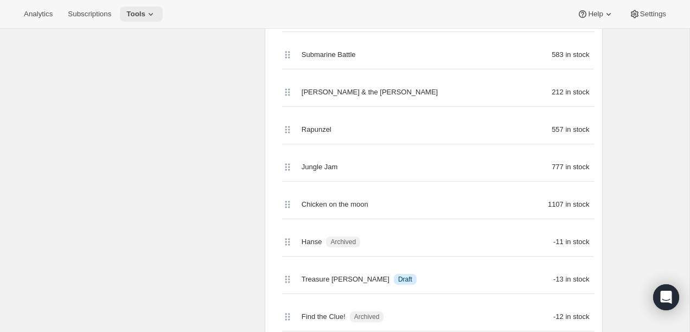
click at [156, 12] on icon at bounding box center [150, 14] width 11 height 11
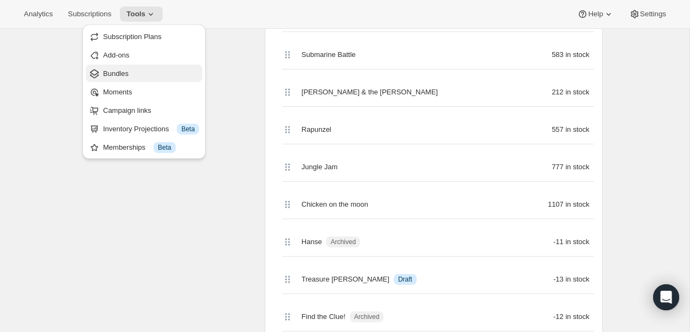
click at [139, 81] on button "Bundles" at bounding box center [144, 73] width 117 height 17
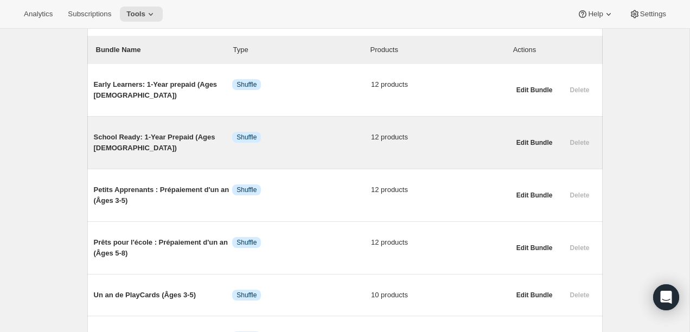
scroll to position [144, 0]
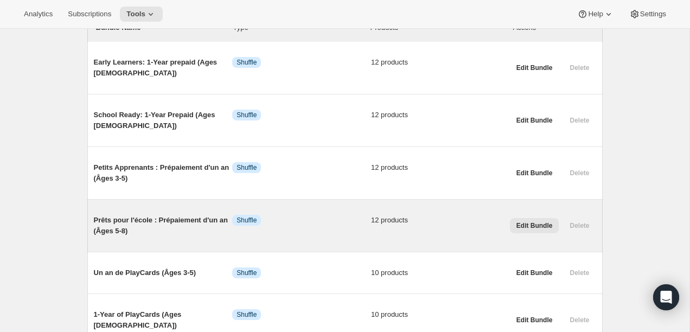
click at [525, 223] on span "Edit Bundle" at bounding box center [534, 225] width 36 height 9
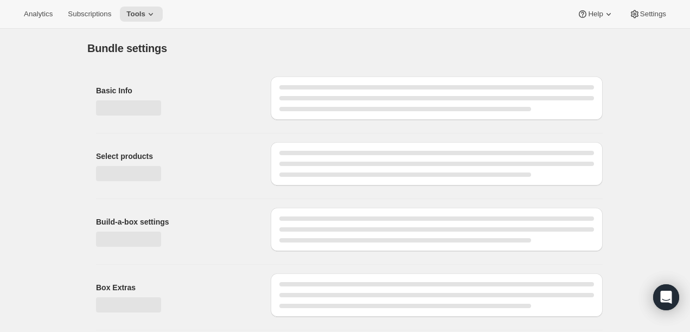
type input "Prêts pour l'école : Prépaiement d'un an (Âges 5-8)"
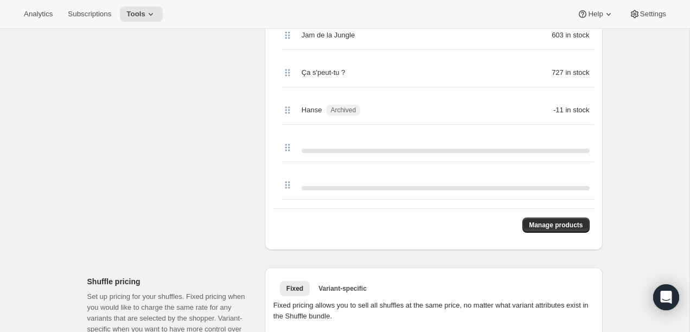
scroll to position [592, 0]
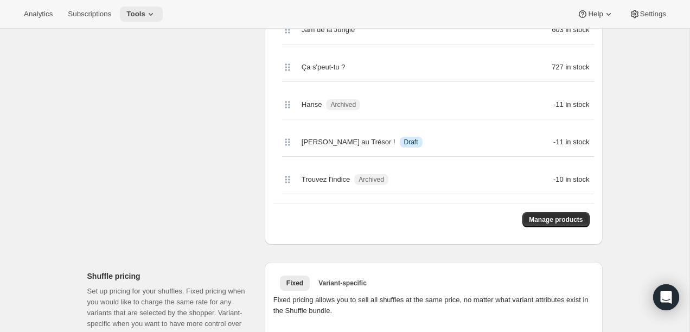
click at [127, 11] on button "Tools" at bounding box center [141, 14] width 43 height 15
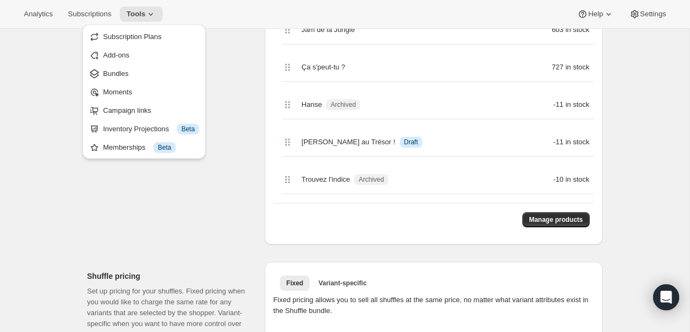
drag, startPoint x: 149, startPoint y: 38, endPoint x: 183, endPoint y: 219, distance: 183.8
click at [182, 216] on div "Analytics Subscriptions Tools Help Settings Skip to content Edit Bundle. This p…" at bounding box center [345, 204] width 690 height 1592
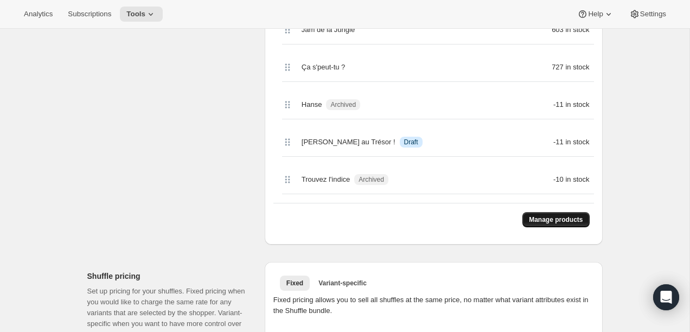
click at [578, 216] on span "Manage products" at bounding box center [556, 219] width 54 height 9
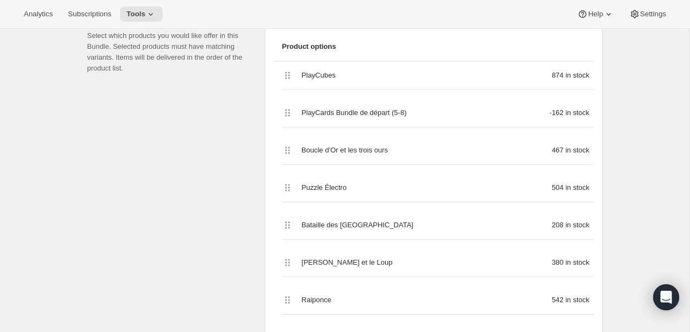
scroll to position [0, 0]
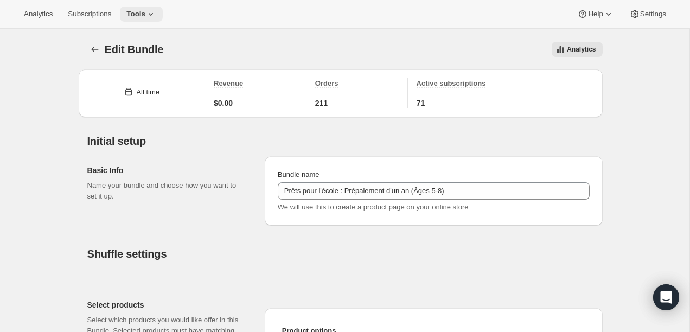
click at [139, 16] on span "Tools" at bounding box center [135, 14] width 19 height 9
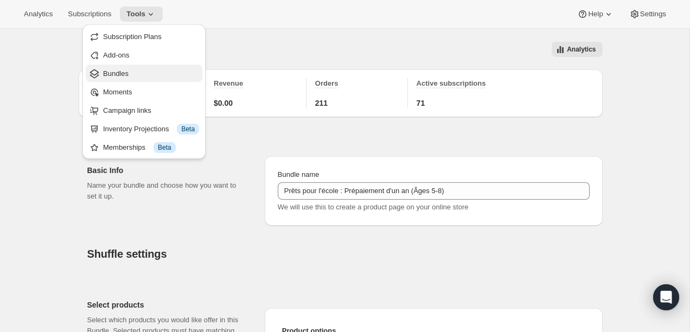
click at [121, 73] on span "Bundles" at bounding box center [115, 73] width 25 height 8
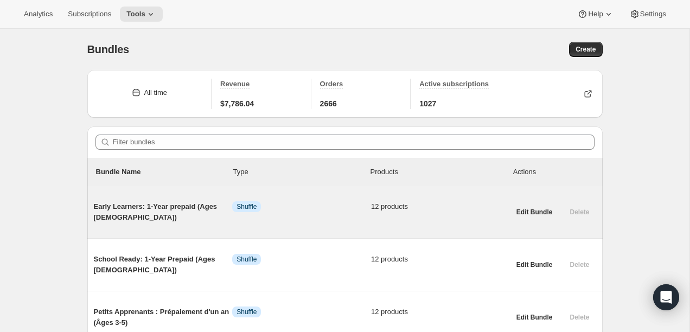
scroll to position [53, 0]
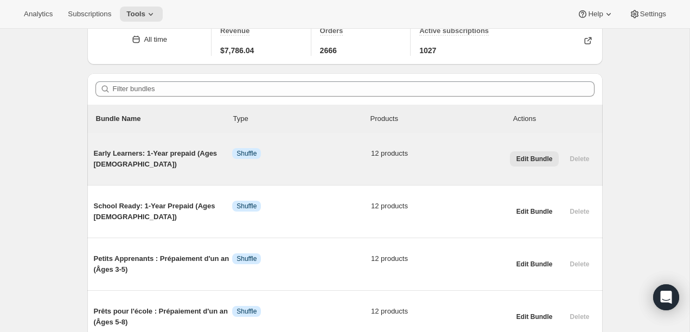
click at [534, 159] on span "Edit Bundle" at bounding box center [534, 159] width 36 height 9
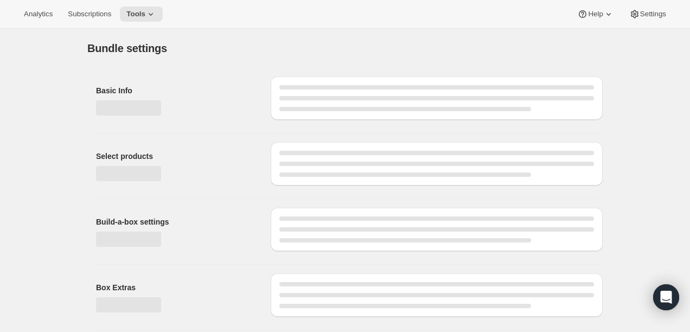
type input "Early Learners: 1-Year prepaid (Ages [DEMOGRAPHIC_DATA])"
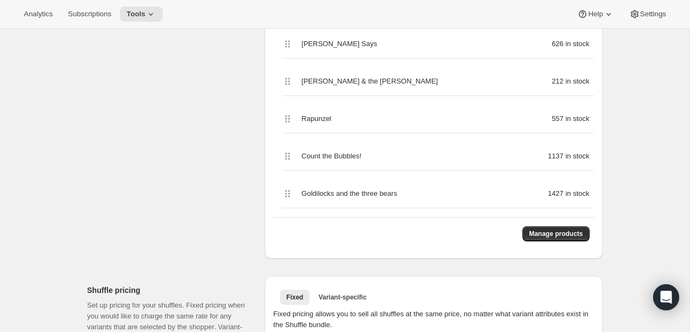
scroll to position [564, 0]
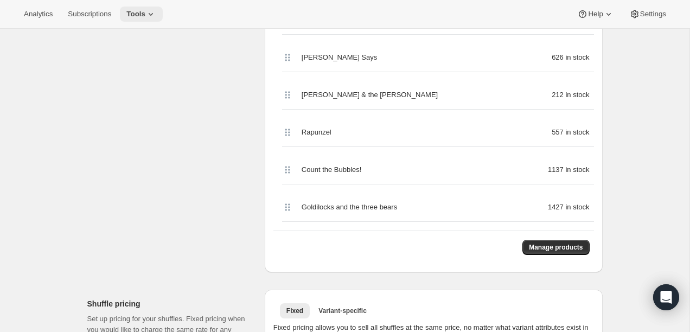
click at [142, 12] on span "Tools" at bounding box center [135, 14] width 19 height 9
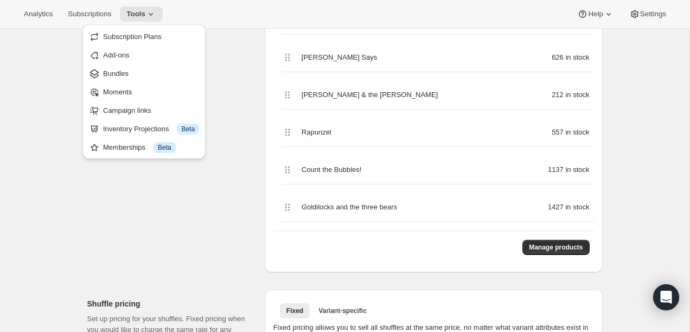
click at [132, 73] on span "Bundles" at bounding box center [151, 73] width 96 height 11
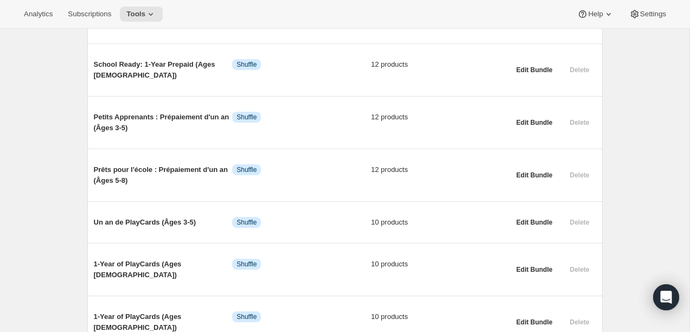
scroll to position [191, 0]
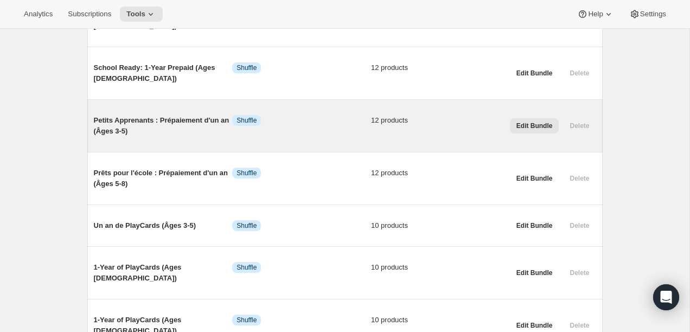
click at [542, 132] on button "Edit Bundle" at bounding box center [534, 125] width 49 height 15
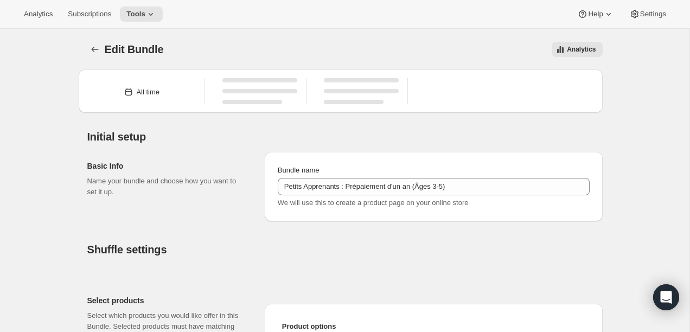
type input "Petits Apprenants : Prépaiement d'un an (Âges 3-5)"
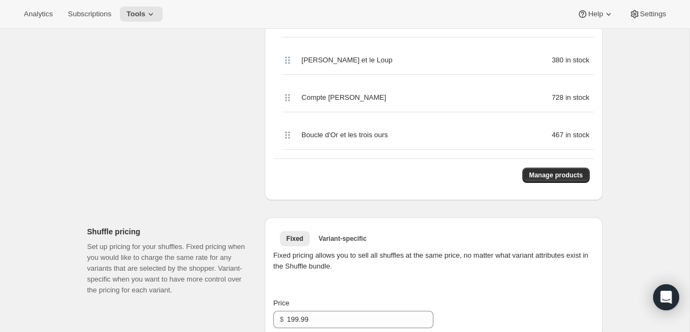
scroll to position [650, 0]
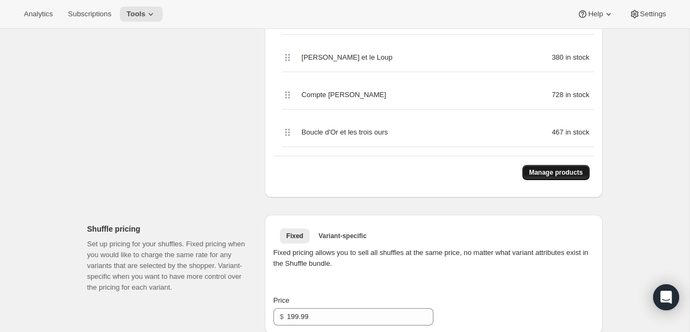
click at [543, 168] on span "Manage products" at bounding box center [556, 172] width 54 height 9
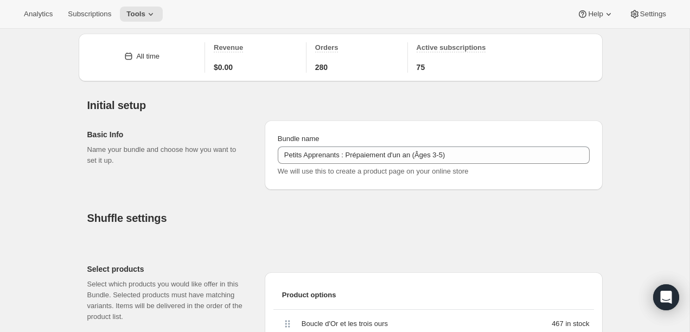
scroll to position [24, 0]
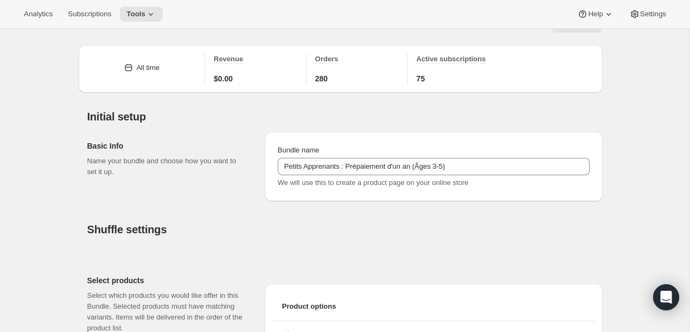
click at [169, 16] on div "Analytics Subscriptions Tools Help Settings" at bounding box center [345, 14] width 690 height 29
click at [153, 16] on icon at bounding box center [150, 14] width 11 height 11
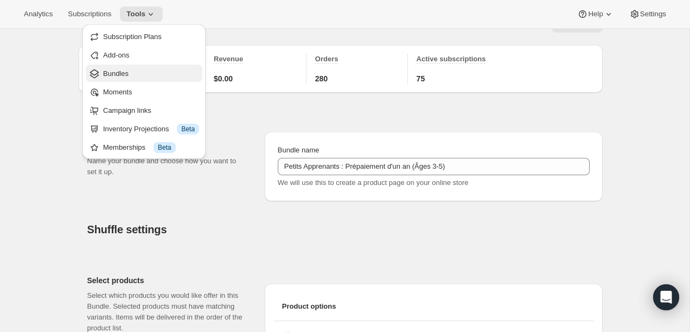
click at [142, 77] on span "Bundles" at bounding box center [151, 73] width 96 height 11
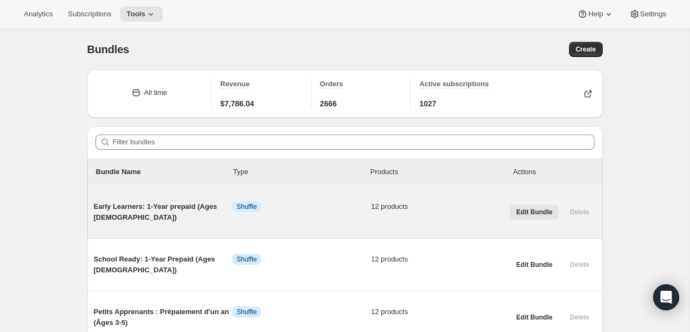
click at [536, 208] on span "Edit Bundle" at bounding box center [534, 212] width 36 height 9
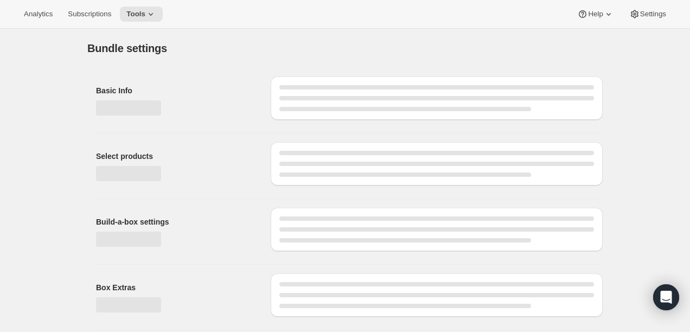
type input "Early Learners: 1-Year prepaid (Ages [DEMOGRAPHIC_DATA])"
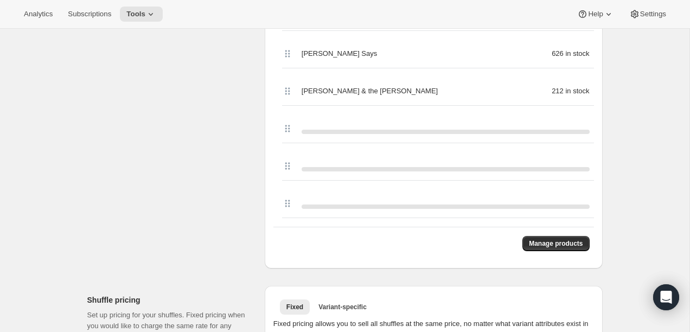
scroll to position [576, 0]
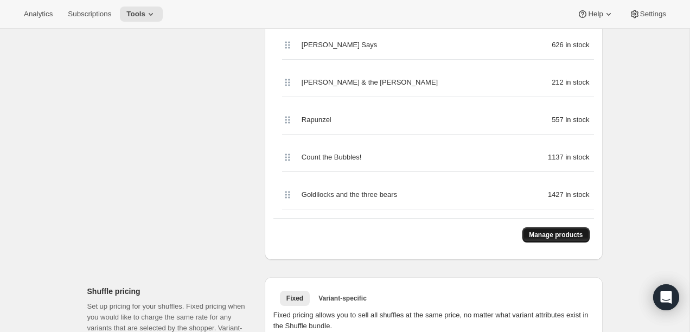
click at [535, 234] on span "Manage products" at bounding box center [556, 234] width 54 height 9
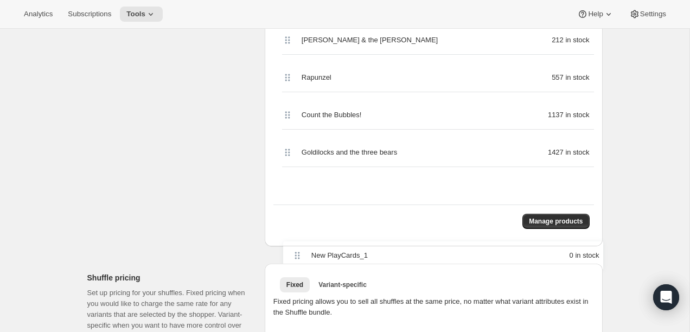
scroll to position [627, 0]
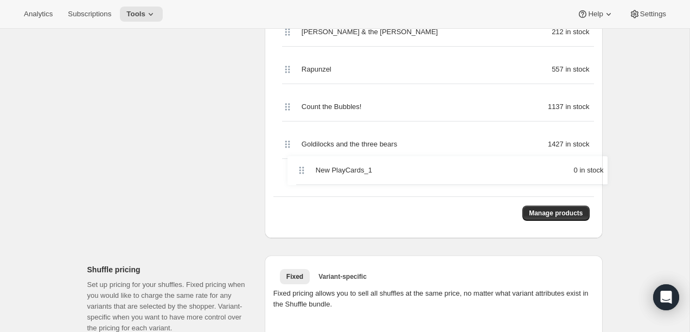
drag, startPoint x: 291, startPoint y: 92, endPoint x: 302, endPoint y: 184, distance: 92.4
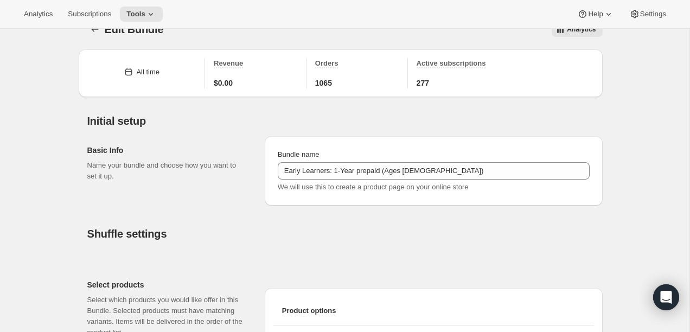
scroll to position [0, 0]
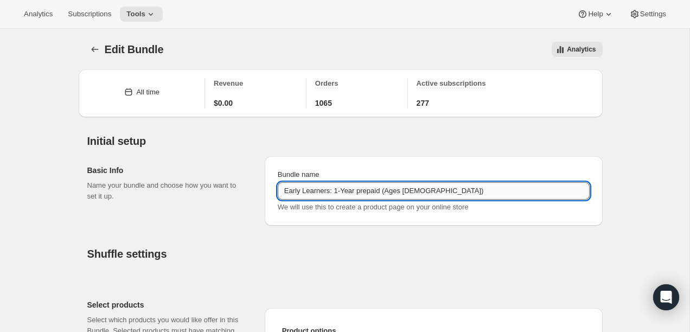
click at [422, 193] on input "Early Learners: 1-Year prepaid (Ages [DEMOGRAPHIC_DATA])" at bounding box center [434, 190] width 312 height 17
click at [92, 11] on span "Subscriptions" at bounding box center [89, 14] width 43 height 9
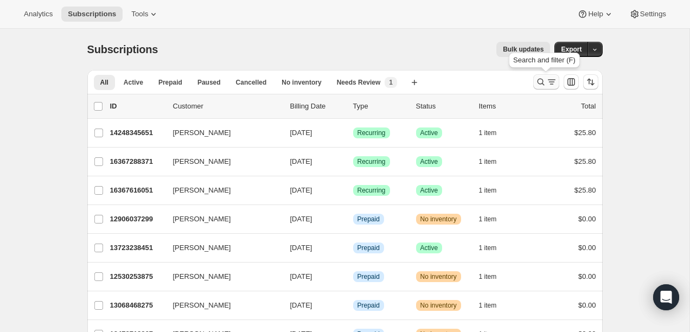
click at [540, 81] on icon "Search and filter results" at bounding box center [540, 81] width 11 height 11
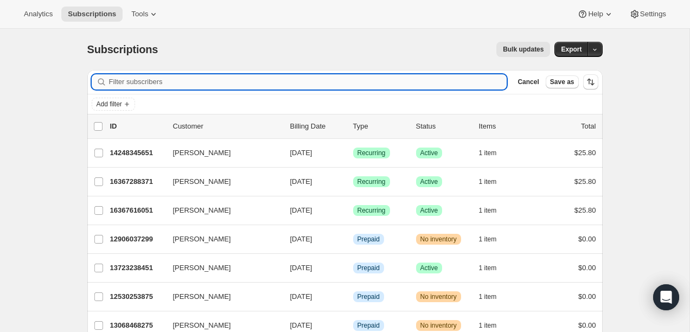
click at [362, 80] on input "Filter subscribers" at bounding box center [308, 81] width 398 height 15
type input "Early Learners: 1-Year prepaid (Ages [DEMOGRAPHIC_DATA])"
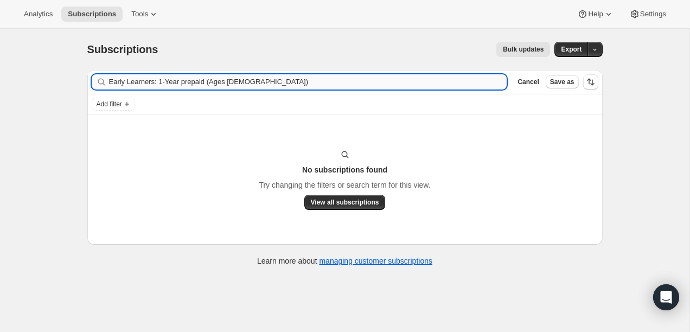
click at [312, 83] on input "Early Learners: 1-Year prepaid (Ages [DEMOGRAPHIC_DATA])" at bounding box center [308, 81] width 398 height 15
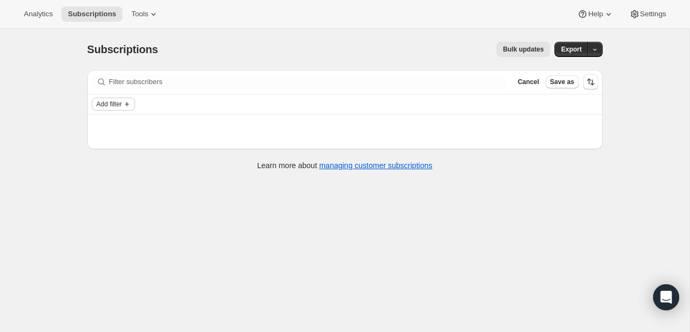
click at [122, 101] on span "Add filter" at bounding box center [109, 104] width 25 height 9
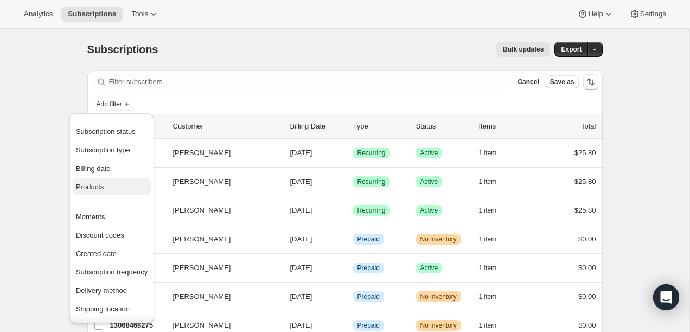
click at [96, 185] on span "Products" at bounding box center [90, 187] width 28 height 8
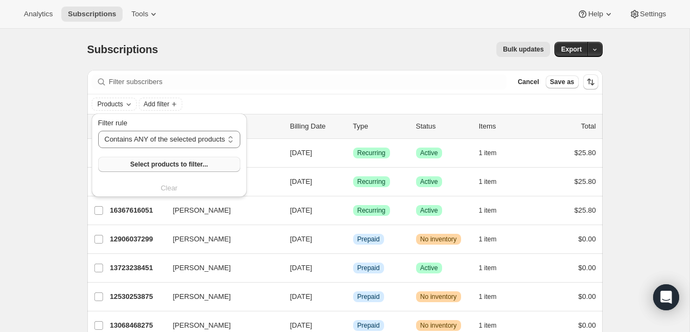
click at [160, 168] on span "Select products to filter..." at bounding box center [169, 164] width 78 height 9
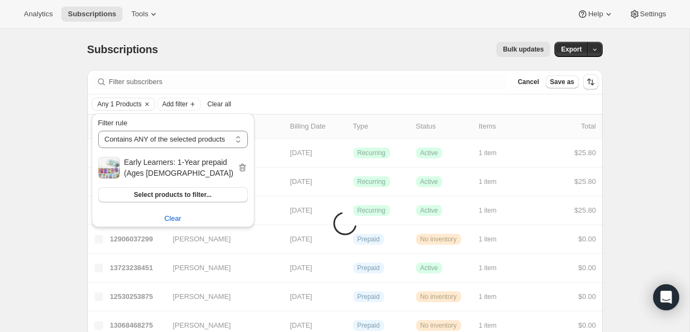
click at [298, 37] on div "Subscriptions. This page is ready Subscriptions Bulk updates More actions Bulk …" at bounding box center [344, 49] width 515 height 41
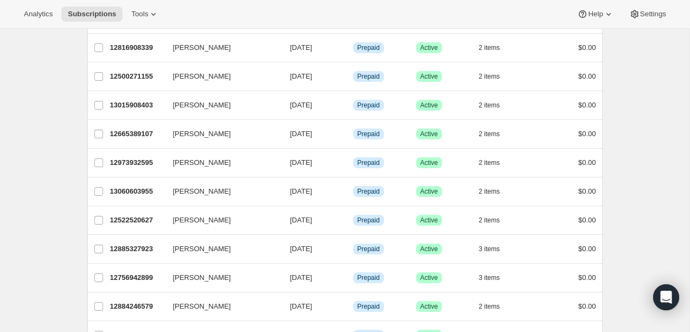
scroll to position [882, 0]
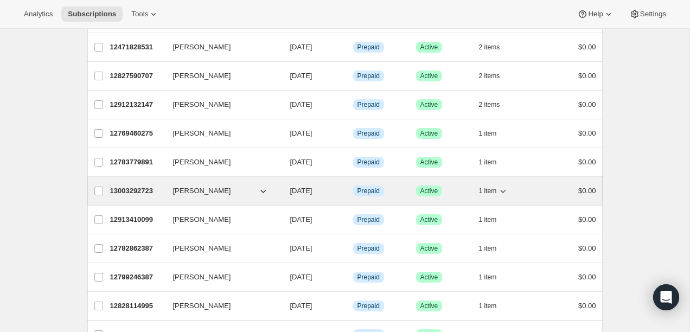
click at [500, 194] on icon "button" at bounding box center [502, 190] width 11 height 11
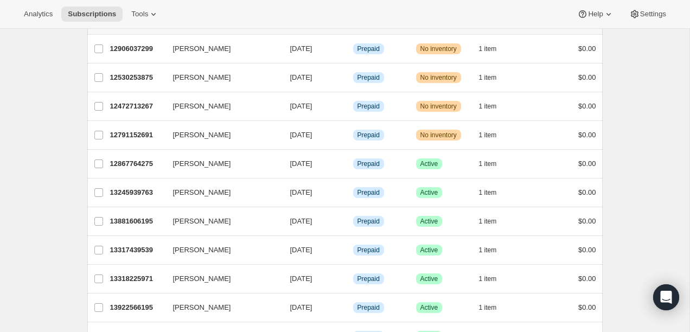
scroll to position [0, 0]
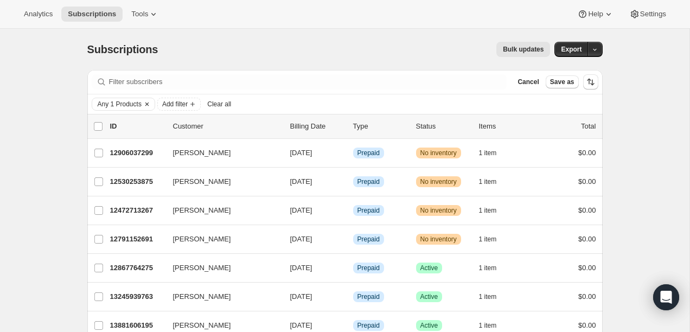
click at [117, 106] on span "Any 1 Products" at bounding box center [120, 104] width 44 height 9
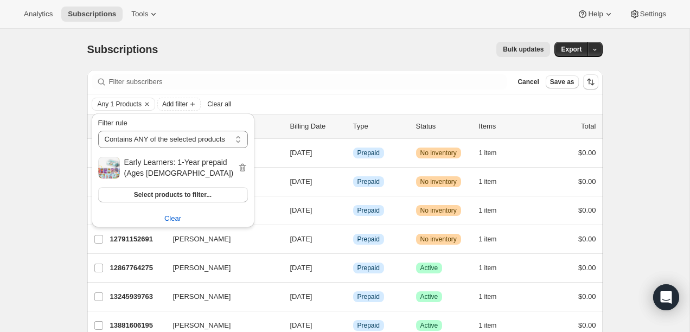
click at [165, 54] on div "Subscriptions Bulk updates More actions Bulk updates Export" at bounding box center [344, 49] width 515 height 15
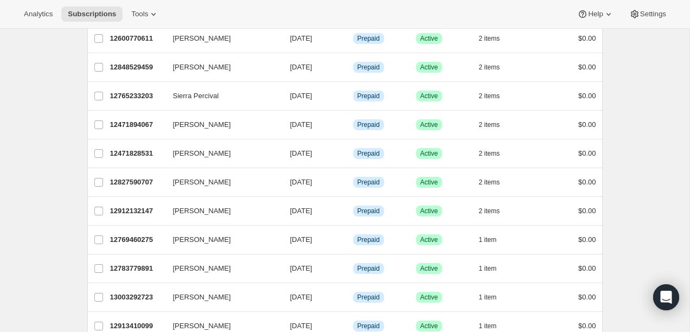
scroll to position [1304, 0]
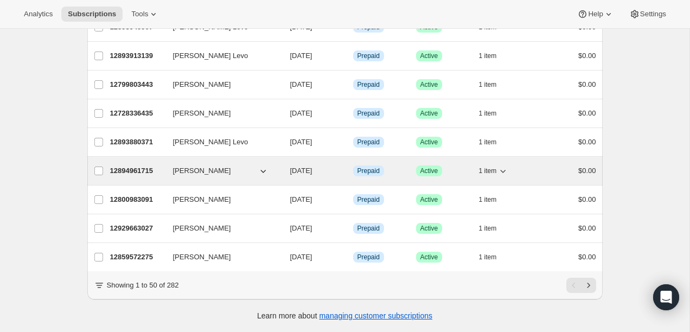
click at [492, 170] on span "1 item" at bounding box center [488, 170] width 18 height 9
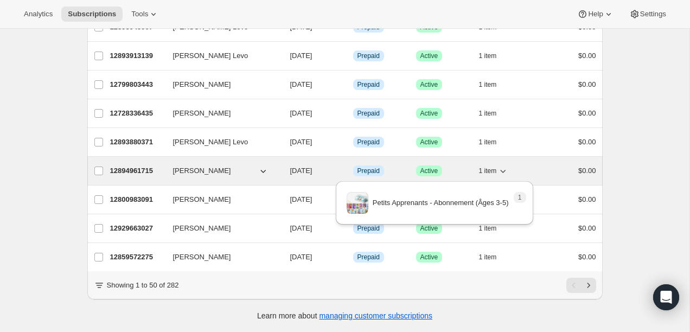
click at [492, 170] on span "1 item" at bounding box center [488, 170] width 18 height 9
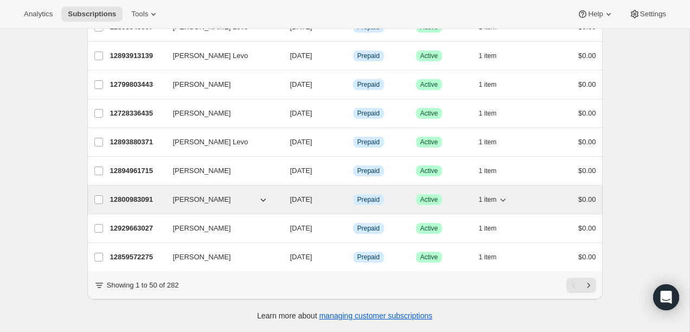
click at [489, 198] on span "1 item" at bounding box center [488, 199] width 18 height 9
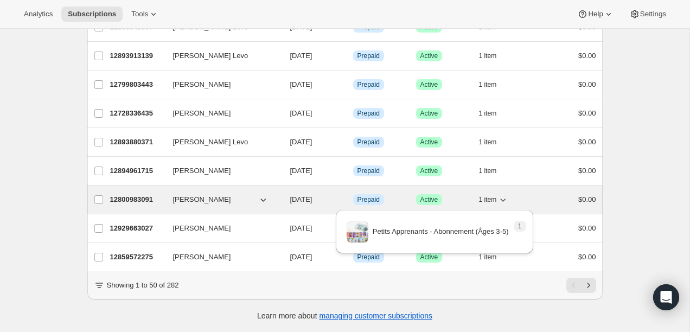
click at [489, 198] on span "1 item" at bounding box center [488, 199] width 18 height 9
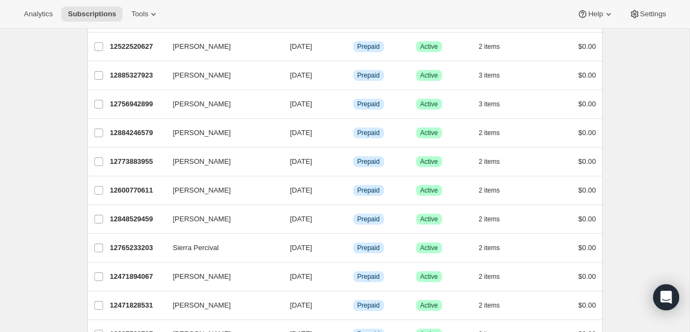
scroll to position [576, 0]
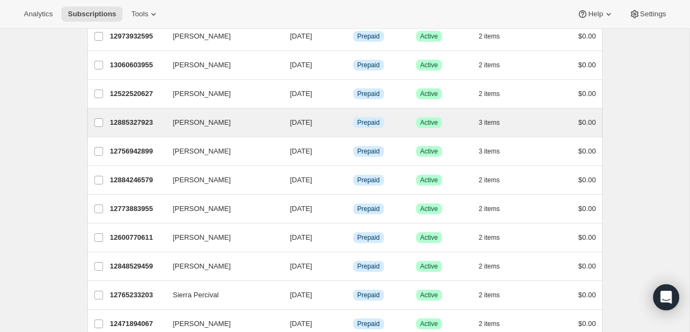
click at [495, 111] on div "Julie Hladky 12885327923 Julie Hladky 09/17/2025 Info Prepaid Success Active 3 …" at bounding box center [344, 122] width 515 height 28
click at [495, 113] on div "Julie Hladky 12885327923 Julie Hladky 09/17/2025 Info Prepaid Success Active 3 …" at bounding box center [344, 122] width 515 height 28
click at [495, 118] on button "3 items" at bounding box center [495, 122] width 33 height 15
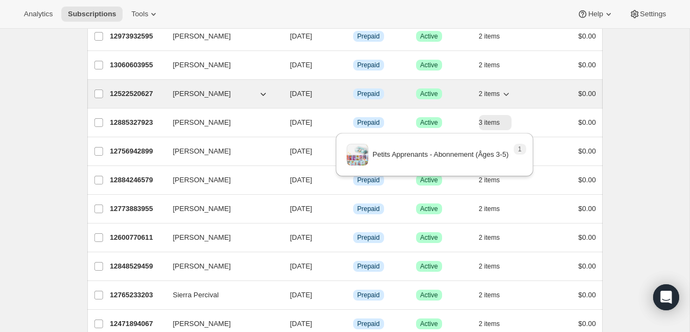
click at [491, 95] on span "2 items" at bounding box center [489, 93] width 21 height 9
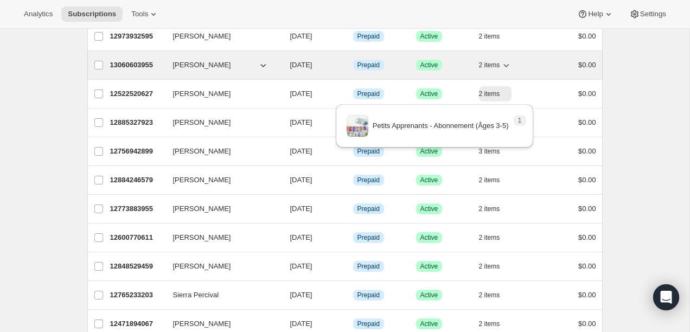
click at [493, 67] on span "2 items" at bounding box center [489, 65] width 21 height 9
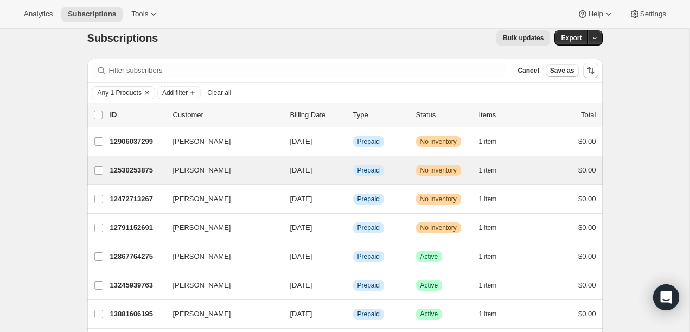
scroll to position [12, 0]
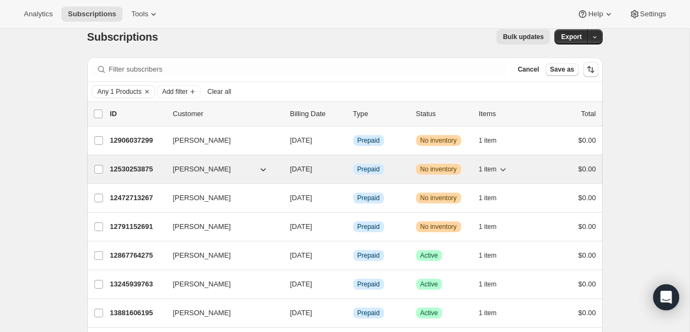
click at [493, 170] on span "1 item" at bounding box center [488, 169] width 18 height 9
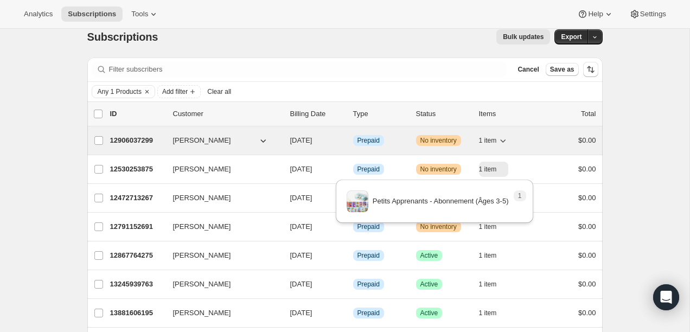
click at [136, 140] on p "12906037299" at bounding box center [137, 140] width 54 height 11
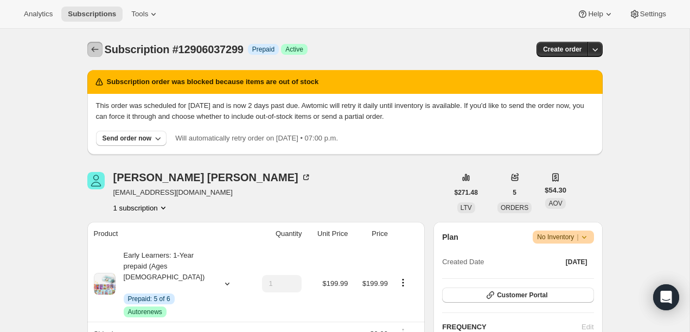
click at [99, 52] on icon "Subscriptions" at bounding box center [94, 49] width 11 height 11
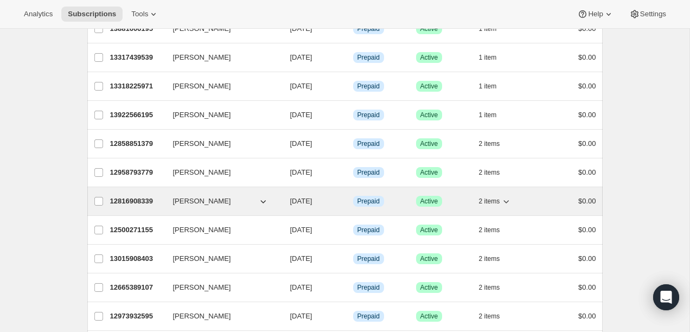
scroll to position [266, 0]
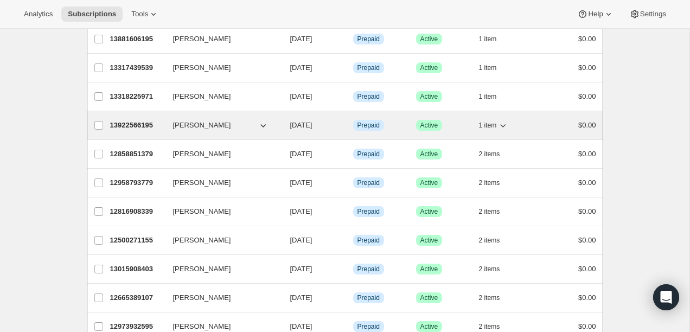
click at [134, 125] on p "13922566195" at bounding box center [137, 125] width 54 height 11
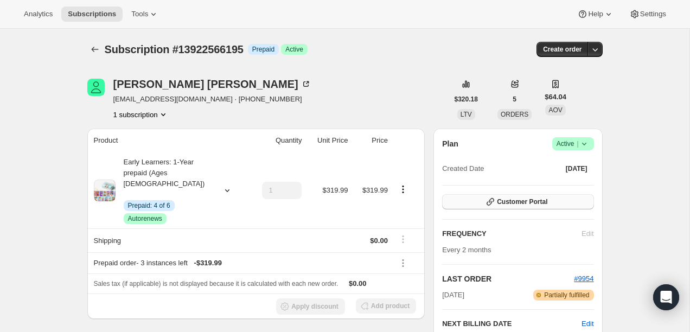
click at [497, 208] on button "Customer Portal" at bounding box center [517, 201] width 151 height 15
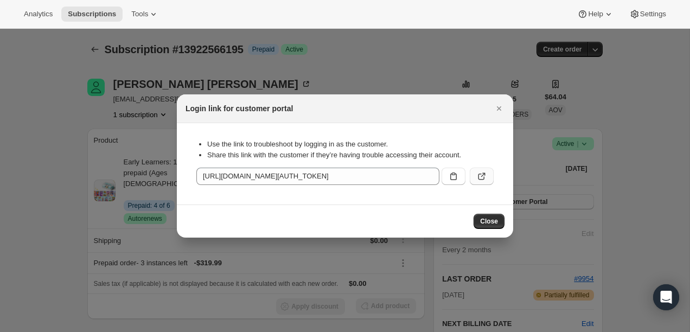
click at [475, 170] on button ":r1h0:" at bounding box center [482, 176] width 24 height 17
click at [188, 77] on div at bounding box center [345, 166] width 690 height 332
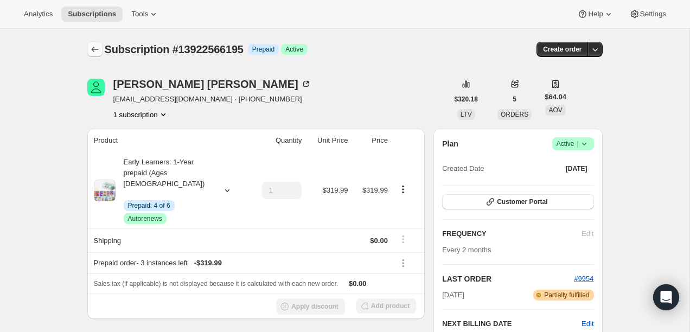
click at [92, 49] on icon "Subscriptions" at bounding box center [94, 49] width 11 height 11
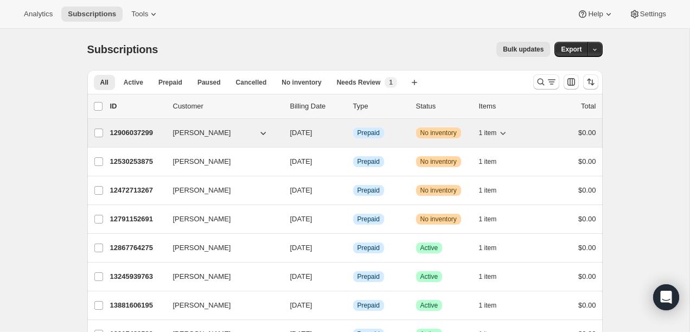
click at [139, 133] on p "12906037299" at bounding box center [137, 132] width 54 height 11
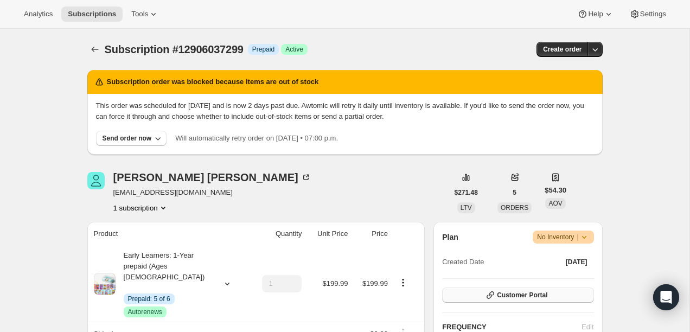
click at [518, 291] on button "Customer Portal" at bounding box center [517, 294] width 151 height 15
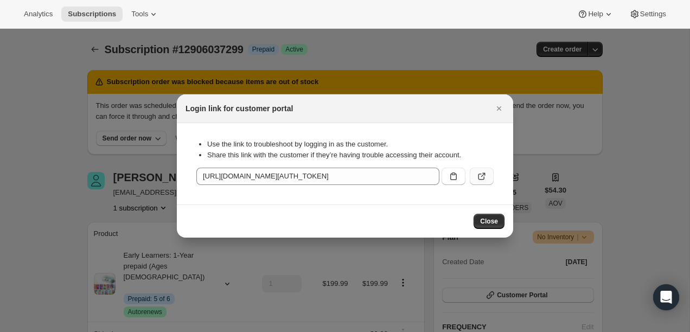
click at [478, 178] on icon ":r1ts:" at bounding box center [481, 177] width 7 height 7
click at [504, 113] on icon "Close" at bounding box center [498, 108] width 11 height 11
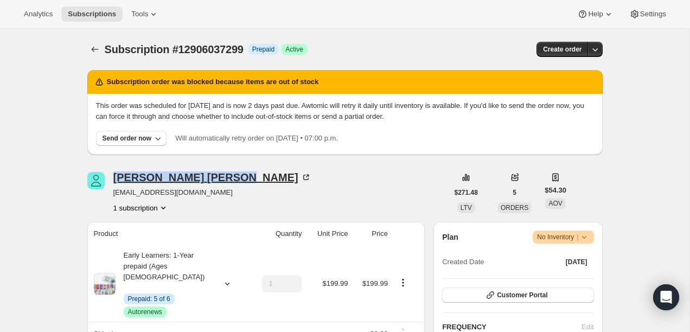
drag, startPoint x: 108, startPoint y: 169, endPoint x: 196, endPoint y: 177, distance: 88.2
copy div "Chelsey Pearson"
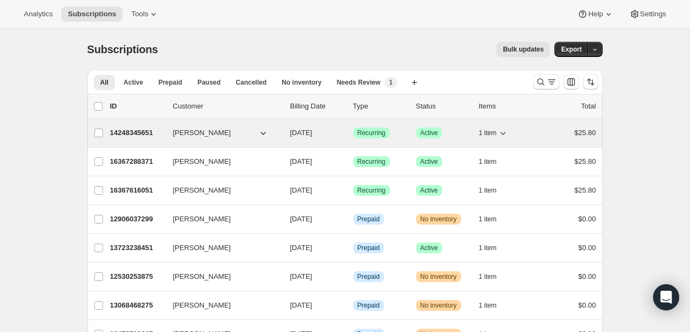
click at [129, 132] on p "14248345651" at bounding box center [137, 132] width 54 height 11
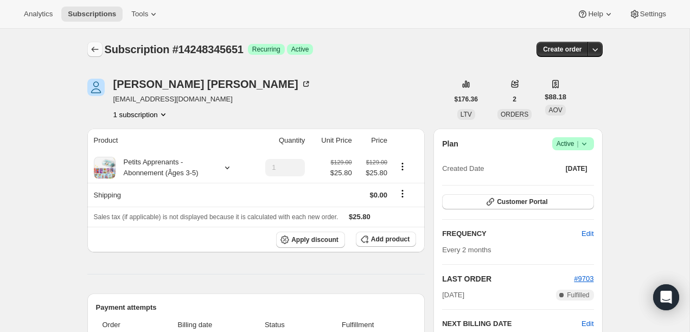
click at [89, 44] on button "Subscriptions" at bounding box center [94, 49] width 15 height 15
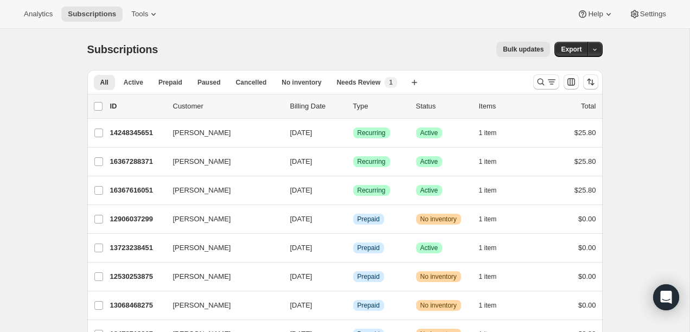
scroll to position [114, 0]
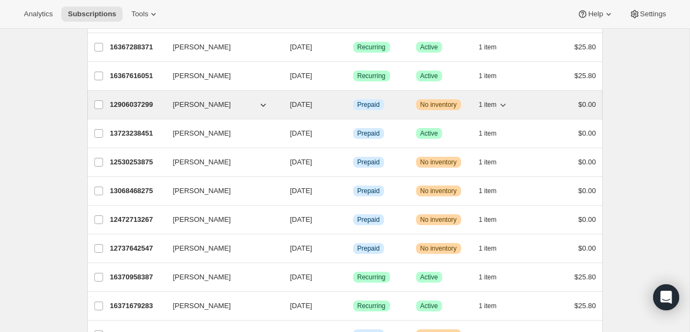
click at [112, 100] on p "12906037299" at bounding box center [137, 104] width 54 height 11
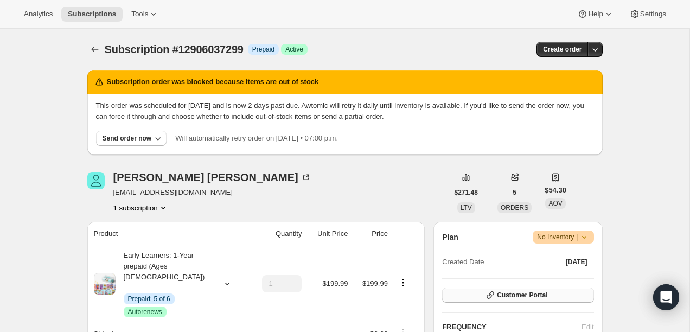
click at [523, 294] on span "Customer Portal" at bounding box center [522, 295] width 50 height 9
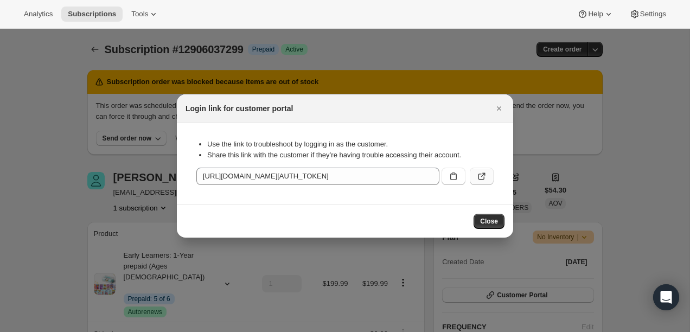
click at [488, 183] on button ":rou:" at bounding box center [482, 176] width 24 height 17
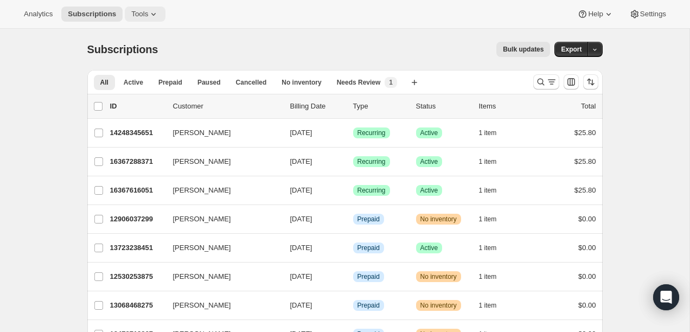
click at [136, 8] on button "Tools" at bounding box center [145, 14] width 41 height 15
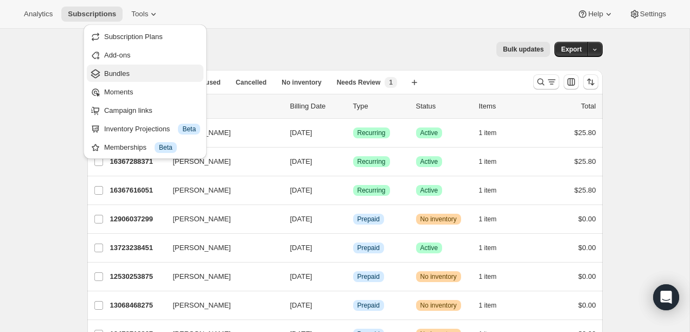
click at [132, 70] on span "Bundles" at bounding box center [152, 73] width 96 height 11
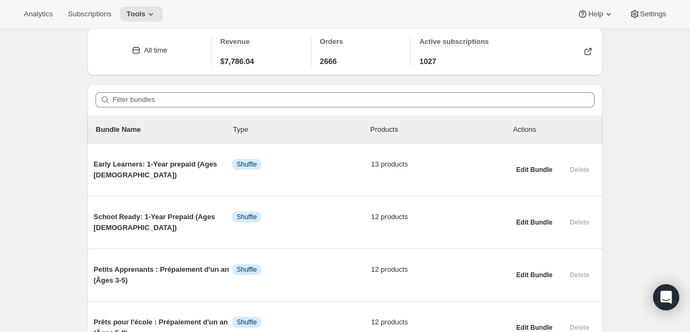
scroll to position [56, 0]
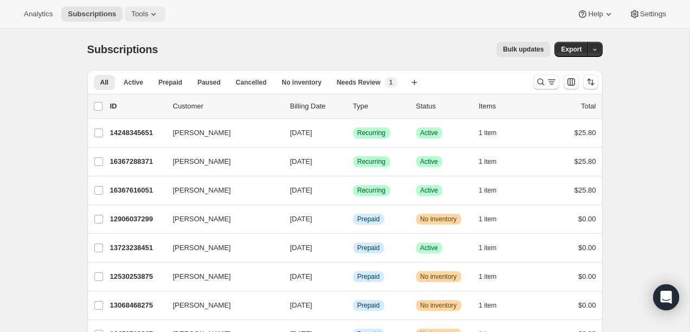
click at [134, 16] on span "Tools" at bounding box center [139, 14] width 17 height 9
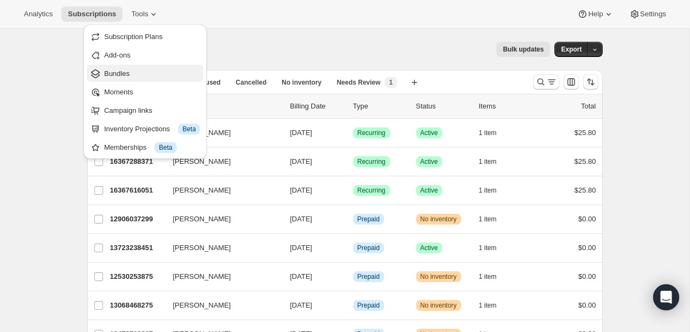
click at [127, 69] on span "Bundles" at bounding box center [116, 73] width 25 height 8
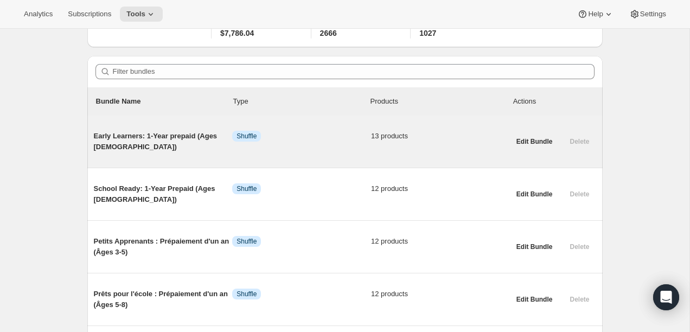
scroll to position [85, 0]
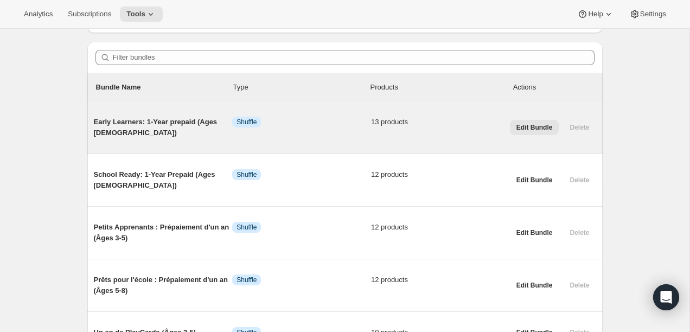
click at [544, 127] on span "Edit Bundle" at bounding box center [534, 127] width 36 height 9
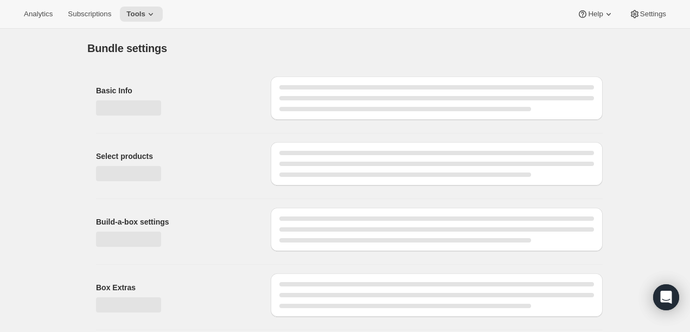
type input "Early Learners: 1-Year prepaid (Ages [DEMOGRAPHIC_DATA])"
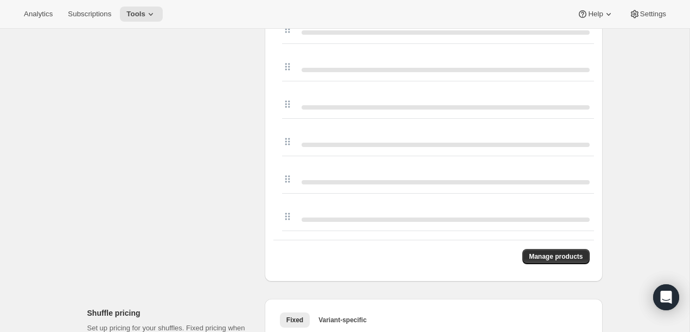
scroll to position [595, 0]
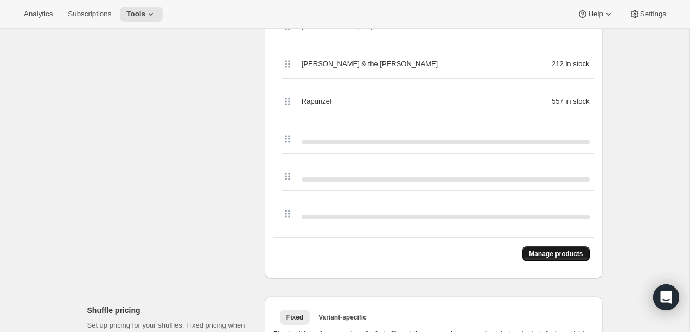
click at [563, 259] on button "Manage products" at bounding box center [555, 253] width 67 height 15
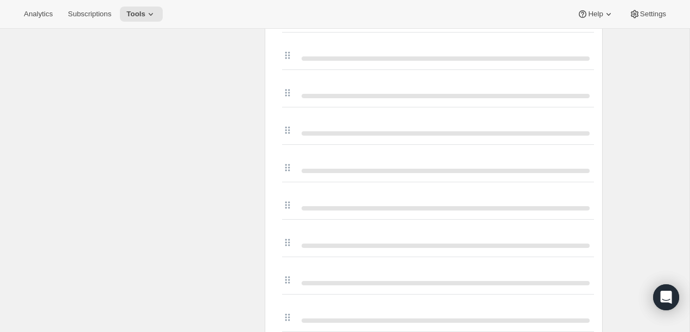
scroll to position [243, 0]
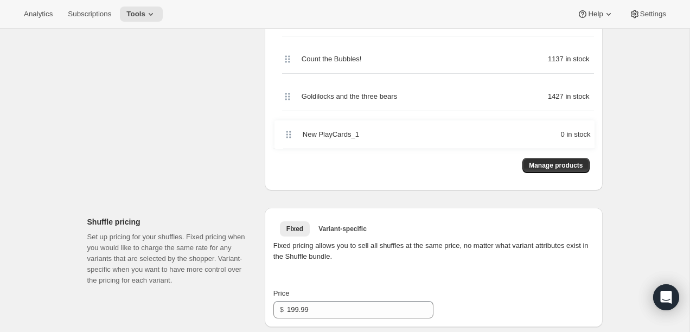
drag, startPoint x: 285, startPoint y: 114, endPoint x: 286, endPoint y: 134, distance: 20.6
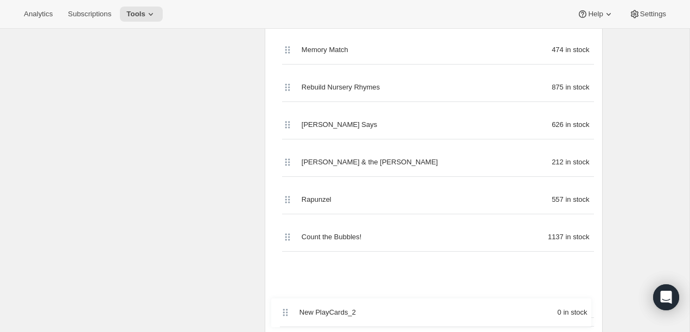
scroll to position [755, 0]
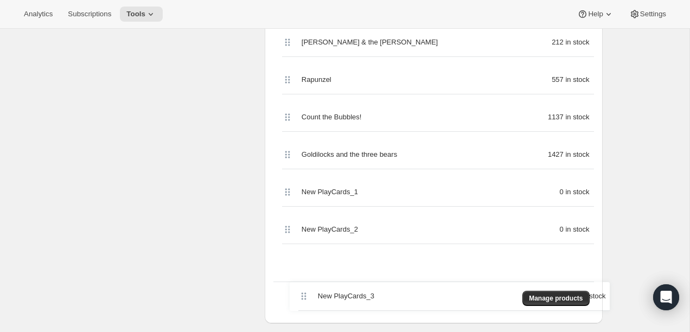
scroll to position [823, 0]
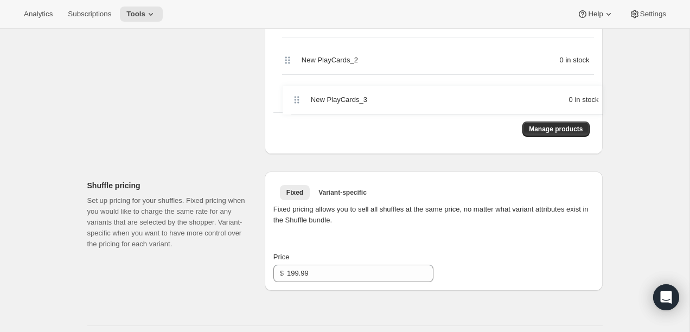
drag, startPoint x: 285, startPoint y: 208, endPoint x: 295, endPoint y: 105, distance: 103.5
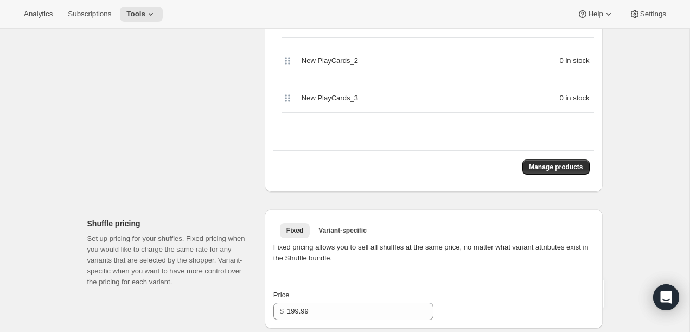
scroll to position [816, 0]
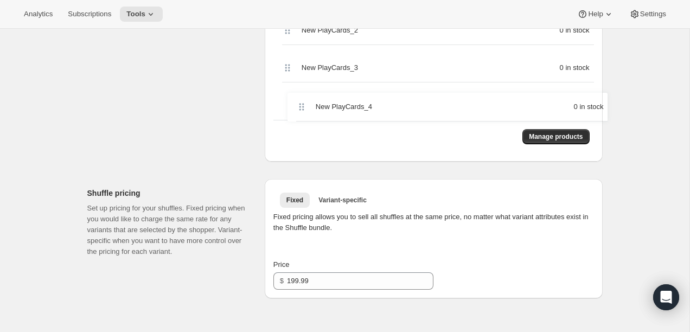
drag, startPoint x: 283, startPoint y: 157, endPoint x: 297, endPoint y: 108, distance: 50.3
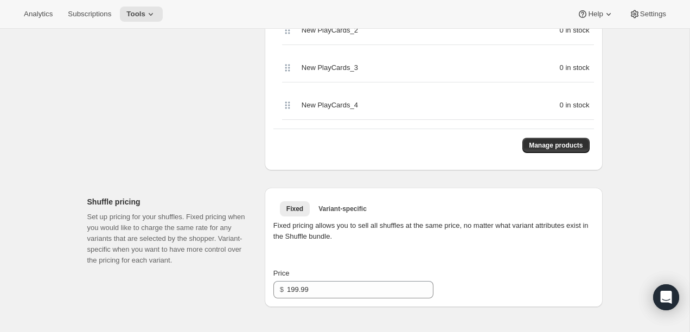
click at [394, 149] on div "Manage products" at bounding box center [433, 145] width 320 height 33
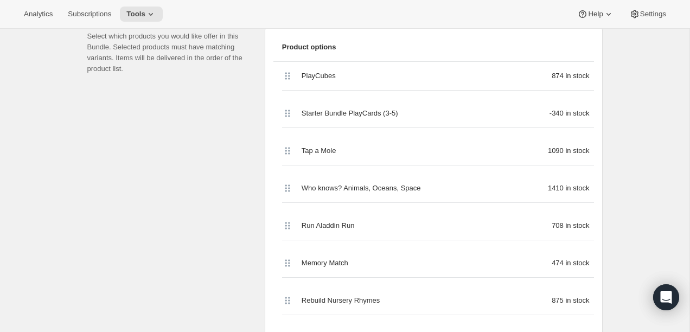
scroll to position [688, 0]
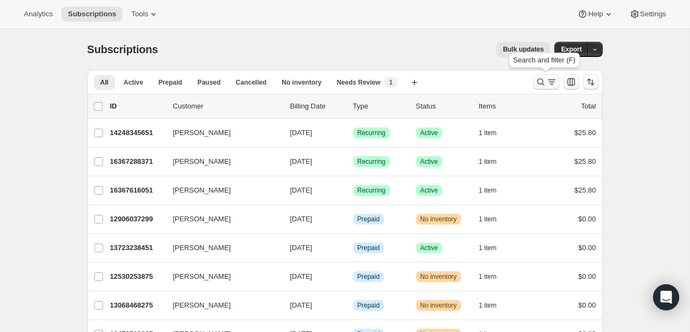
click at [541, 77] on icon "Search and filter results" at bounding box center [540, 81] width 11 height 11
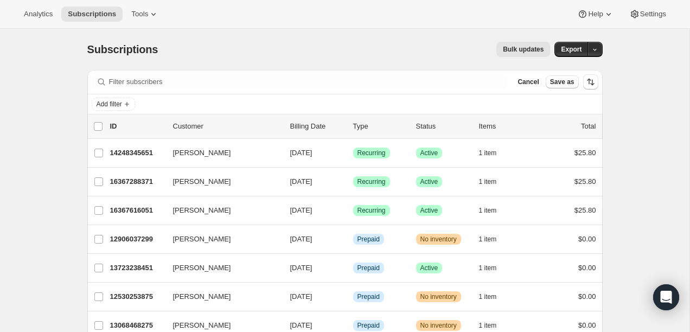
click at [118, 113] on div "Add filter" at bounding box center [344, 104] width 515 height 20
click at [117, 107] on span "Add filter" at bounding box center [109, 104] width 25 height 9
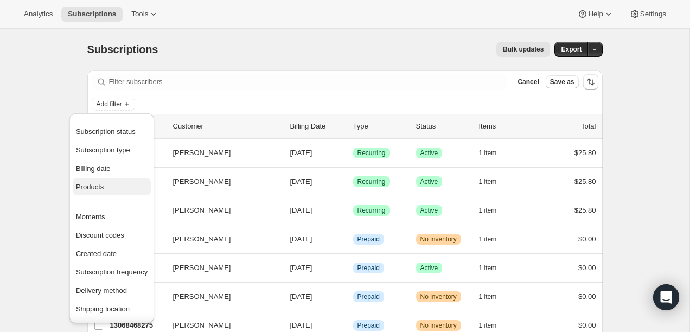
click at [115, 184] on span "Products" at bounding box center [112, 187] width 72 height 11
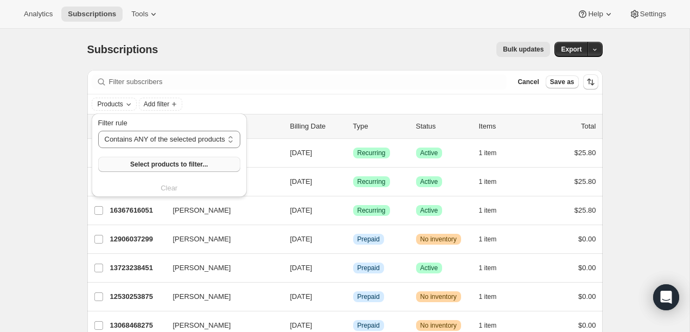
click at [120, 167] on button "Select products to filter..." at bounding box center [169, 164] width 142 height 15
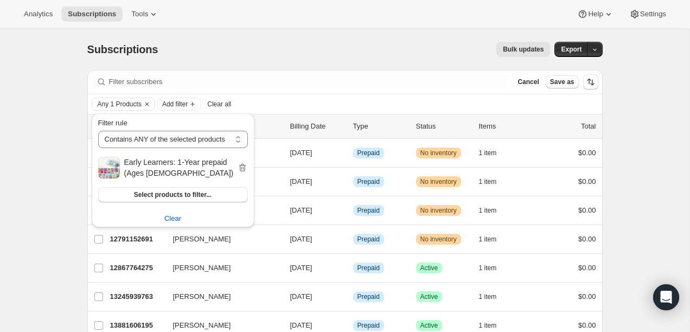
click at [411, 42] on div "Bulk updates" at bounding box center [360, 49] width 379 height 15
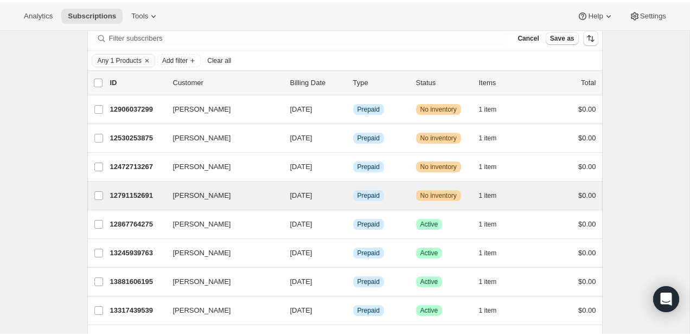
scroll to position [68, 0]
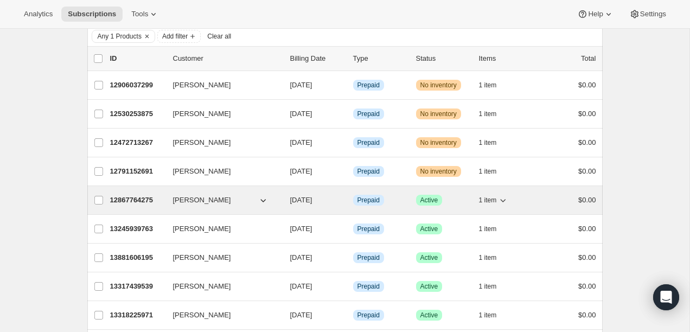
click at [132, 207] on div "12867764275 Billie Merrill 08/26/2025 Info Prepaid Success Active 1 item $0.00" at bounding box center [353, 200] width 486 height 15
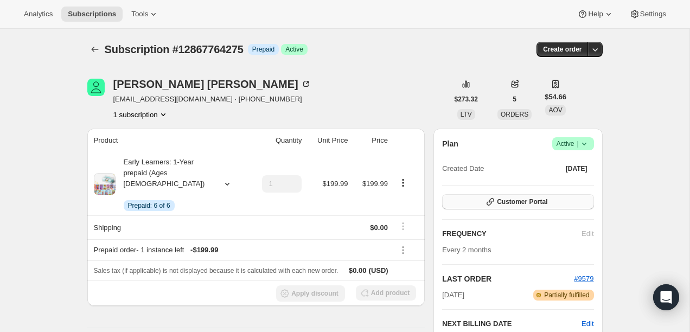
click at [493, 195] on button "Customer Portal" at bounding box center [517, 201] width 151 height 15
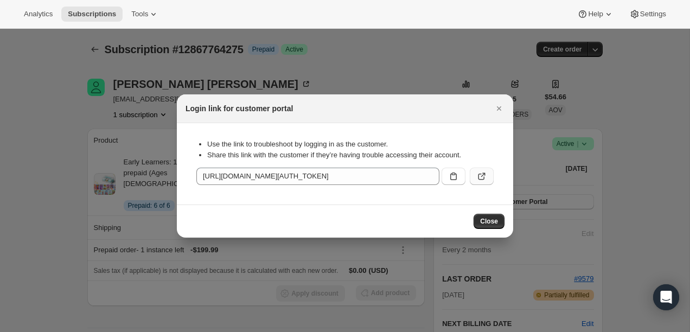
click at [480, 174] on icon ":r1k:" at bounding box center [481, 176] width 11 height 11
click at [498, 108] on icon "Close" at bounding box center [499, 108] width 4 height 4
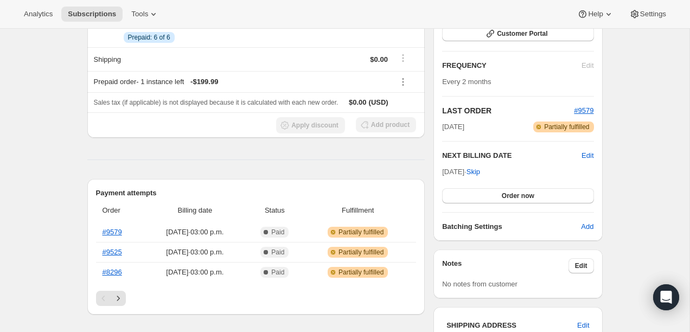
scroll to position [172, 0]
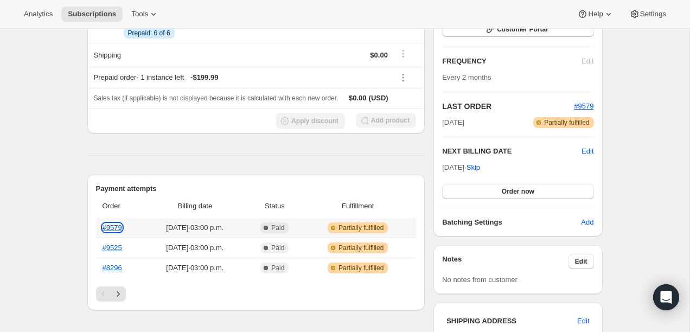
click at [110, 223] on link "#9579" at bounding box center [112, 227] width 20 height 8
click at [591, 150] on span "Edit" at bounding box center [587, 151] width 12 height 11
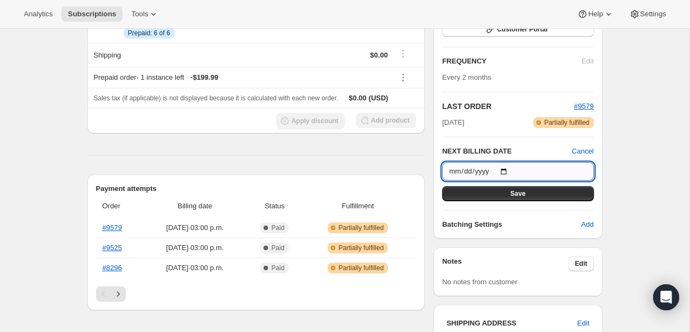
click at [510, 171] on input "[DATE]" at bounding box center [517, 171] width 151 height 18
type input "[DATE]"
click at [526, 193] on button "Save" at bounding box center [517, 193] width 151 height 15
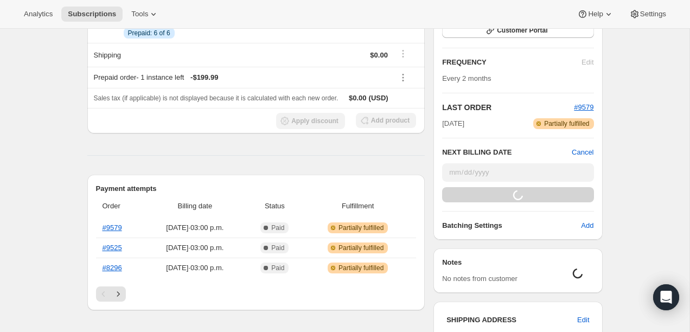
scroll to position [0, 0]
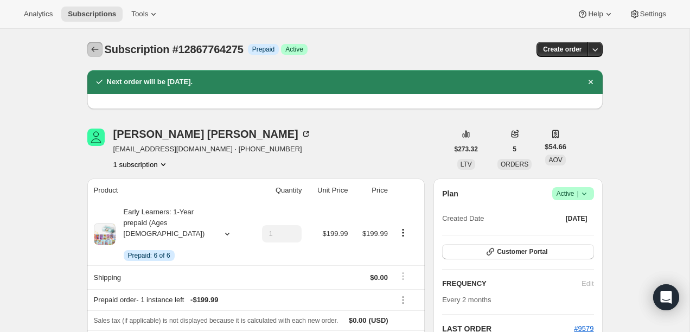
click at [97, 49] on icon "Subscriptions" at bounding box center [94, 49] width 11 height 11
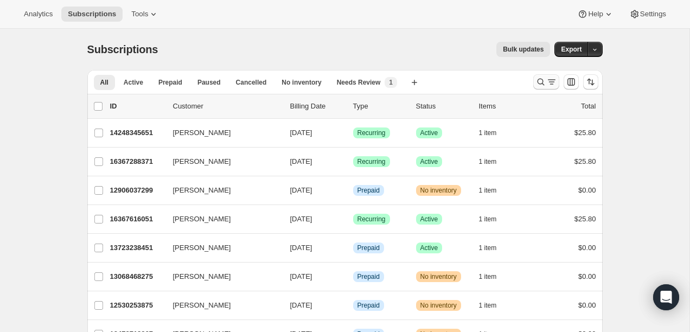
click at [540, 82] on icon "Search and filter results" at bounding box center [540, 81] width 11 height 11
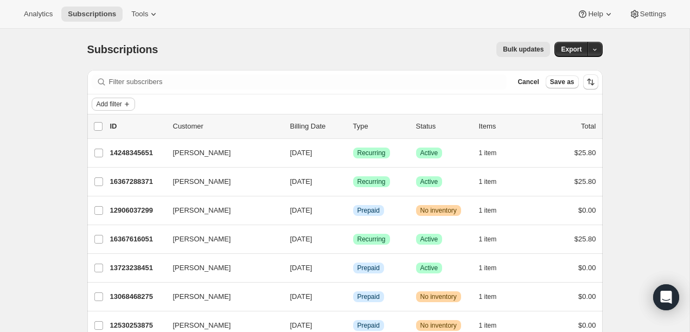
click at [123, 108] on button "Add filter" at bounding box center [113, 104] width 43 height 13
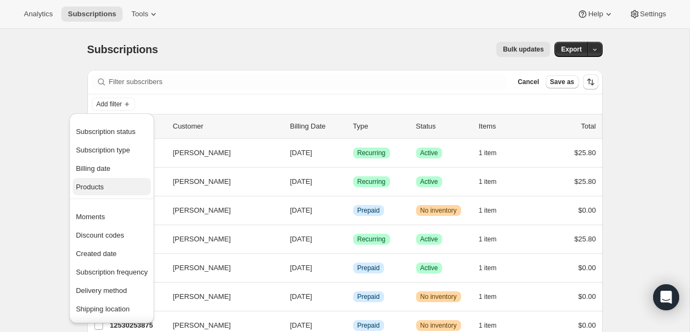
click at [102, 185] on span "Products" at bounding box center [90, 187] width 28 height 8
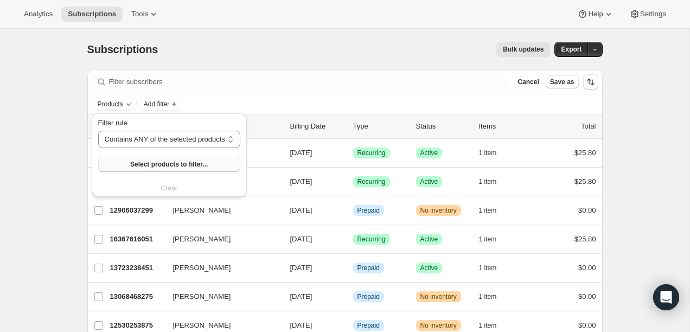
click at [146, 169] on button "Select products to filter..." at bounding box center [169, 164] width 142 height 15
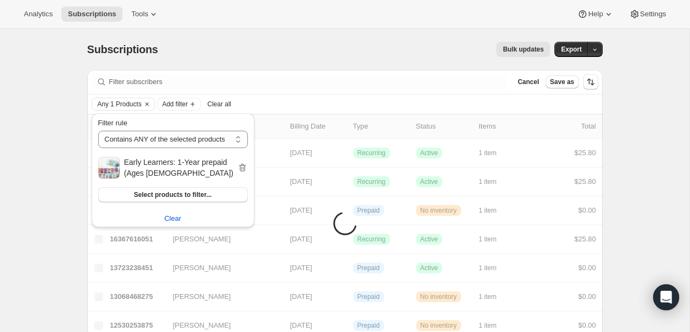
click at [368, 24] on div "Analytics Subscriptions Tools Help Settings" at bounding box center [345, 14] width 690 height 29
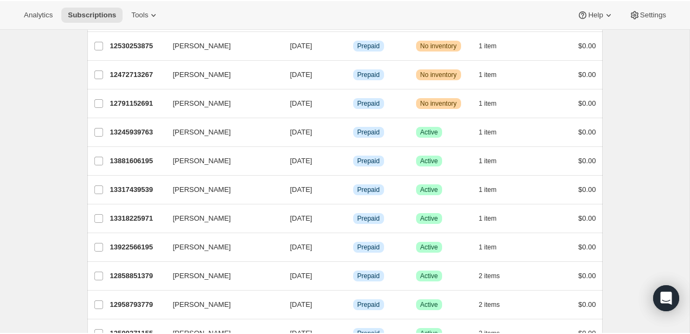
scroll to position [138, 0]
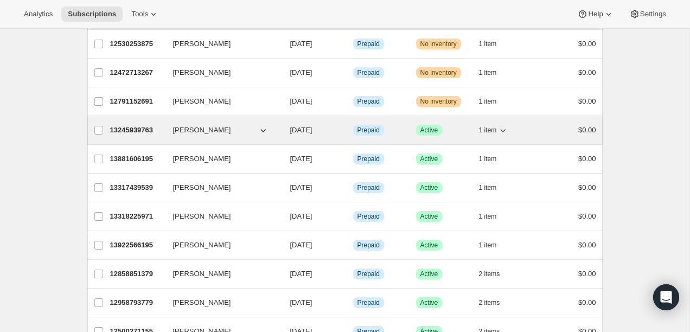
click at [126, 127] on p "13245939763" at bounding box center [137, 130] width 54 height 11
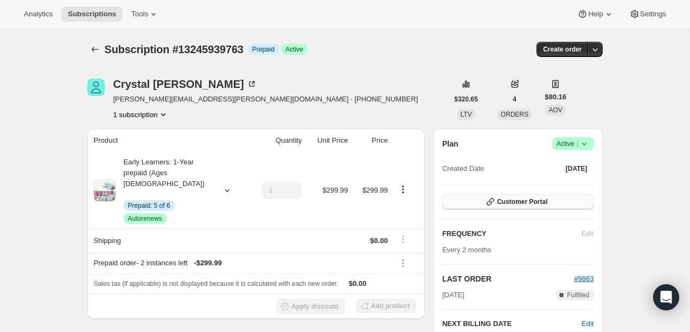
click at [472, 202] on button "Customer Portal" at bounding box center [517, 201] width 151 height 15
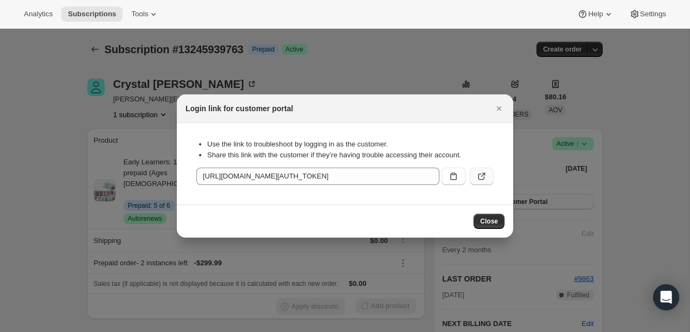
click at [480, 173] on icon ":r1k:" at bounding box center [481, 176] width 11 height 11
click at [501, 111] on icon "Close" at bounding box center [498, 108] width 11 height 11
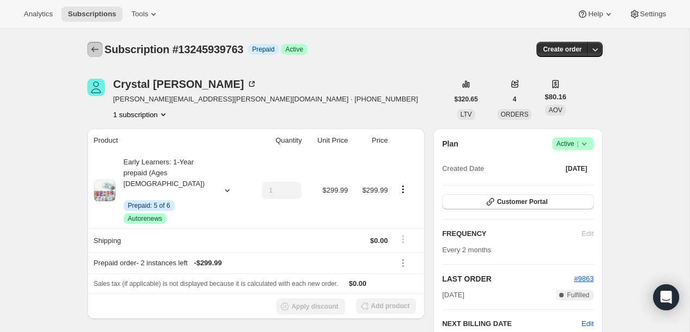
click at [87, 49] on button "Subscriptions" at bounding box center [94, 49] width 15 height 15
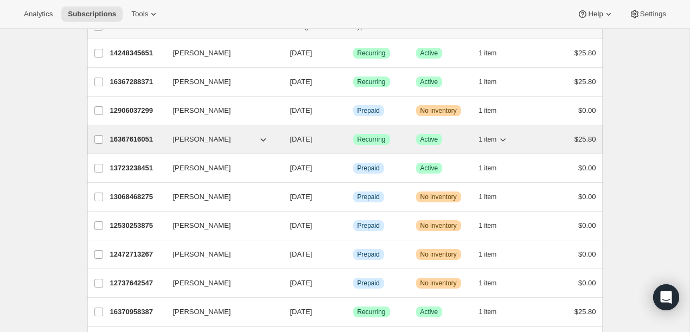
scroll to position [79, 0]
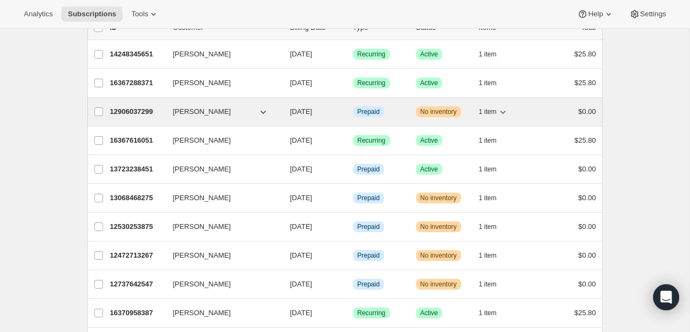
click at [129, 106] on div "12906037299 Chelsey Pearson 08/20/2025 Info Prepaid Warning No inventory 1 item…" at bounding box center [353, 111] width 486 height 15
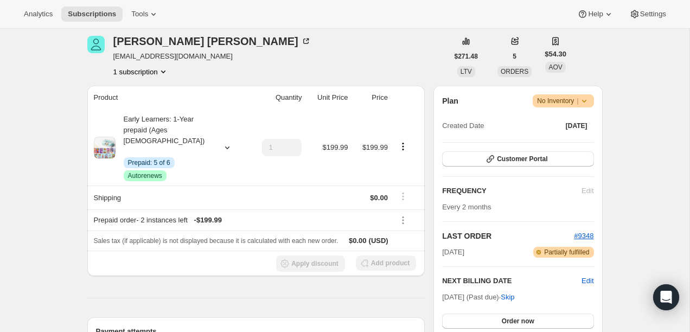
scroll to position [136, 0]
click at [504, 158] on span "Customer Portal" at bounding box center [522, 159] width 50 height 9
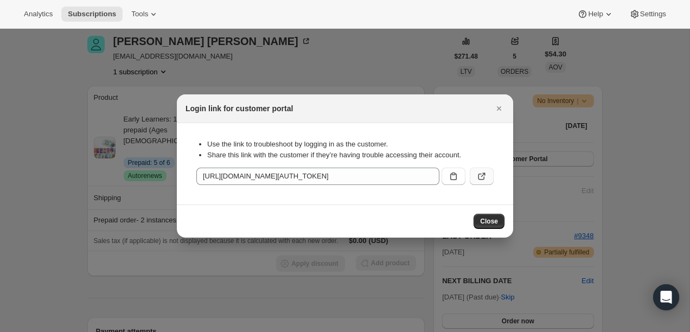
click at [478, 179] on icon ":r1l:" at bounding box center [481, 176] width 11 height 11
click at [498, 105] on icon "Close" at bounding box center [498, 108] width 11 height 11
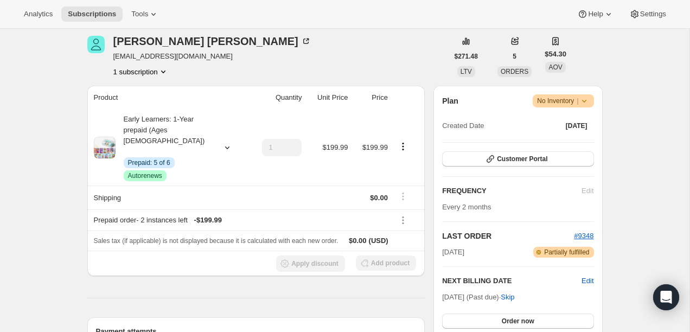
click at [584, 96] on icon at bounding box center [584, 100] width 11 height 11
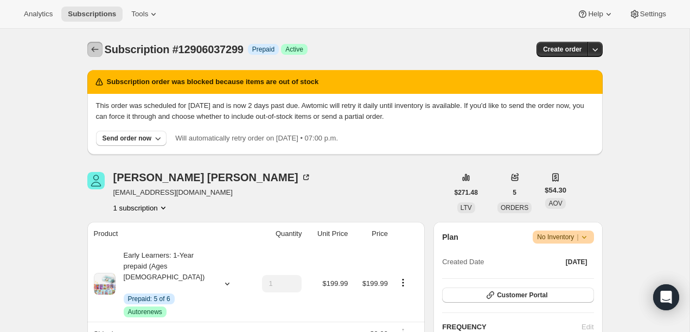
click at [87, 48] on button "Subscriptions" at bounding box center [94, 49] width 15 height 15
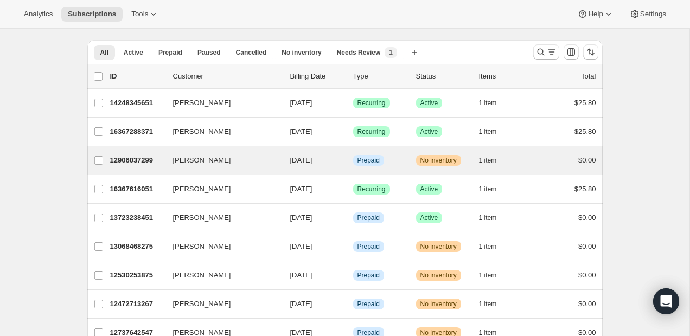
scroll to position [39, 0]
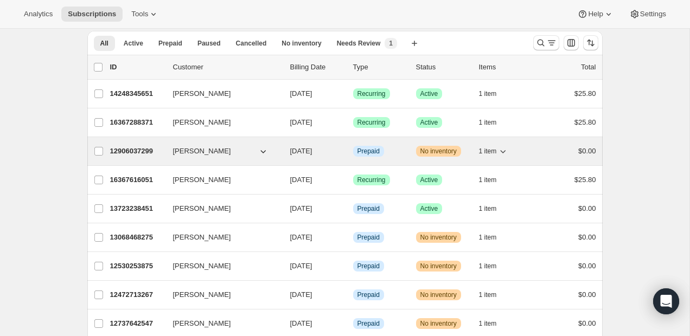
click at [143, 150] on p "12906037299" at bounding box center [137, 151] width 54 height 11
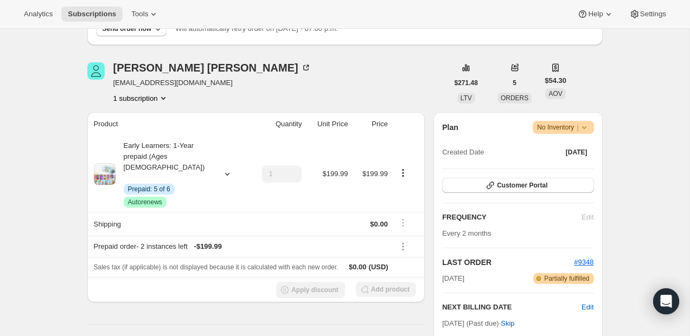
scroll to position [113, 0]
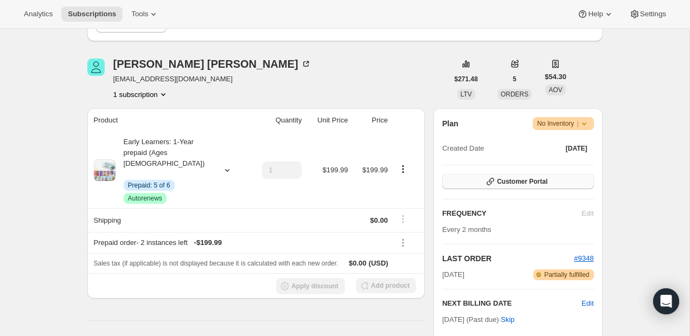
click at [552, 183] on button "Customer Portal" at bounding box center [517, 181] width 151 height 15
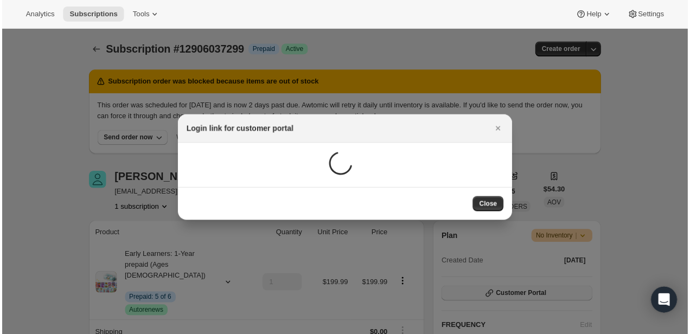
scroll to position [0, 0]
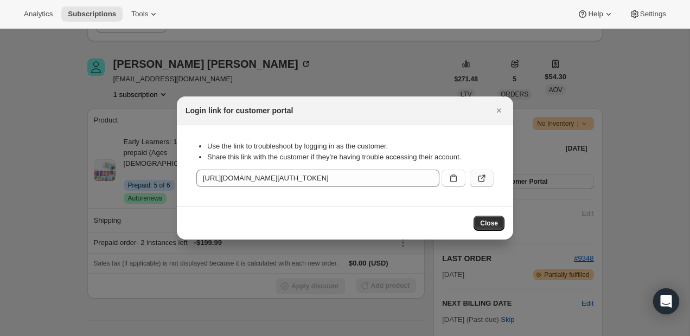
click at [487, 181] on button ":rc4:" at bounding box center [482, 178] width 24 height 17
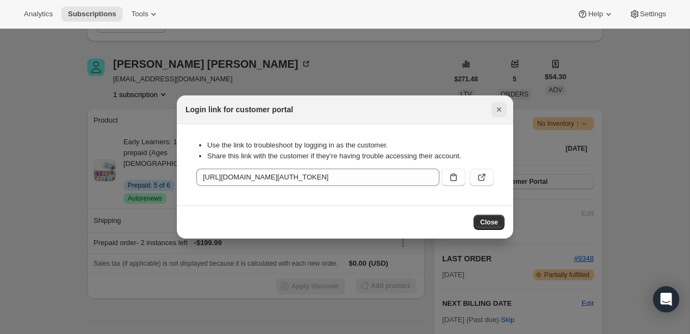
click at [501, 102] on button "Close" at bounding box center [498, 109] width 15 height 15
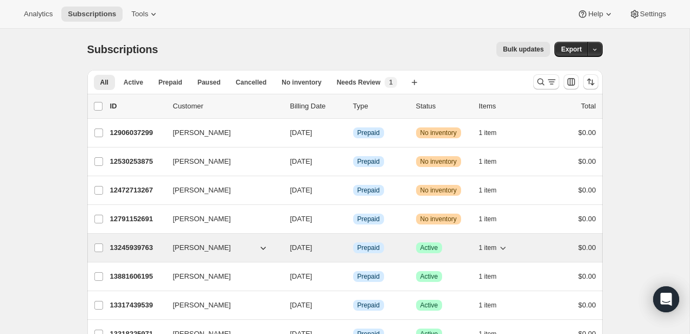
scroll to position [56, 0]
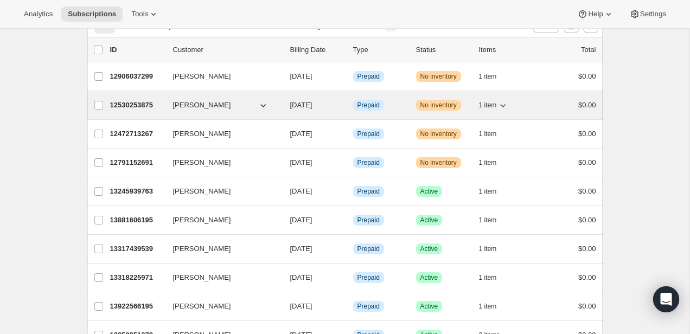
click at [130, 106] on p "12530253875" at bounding box center [137, 105] width 54 height 11
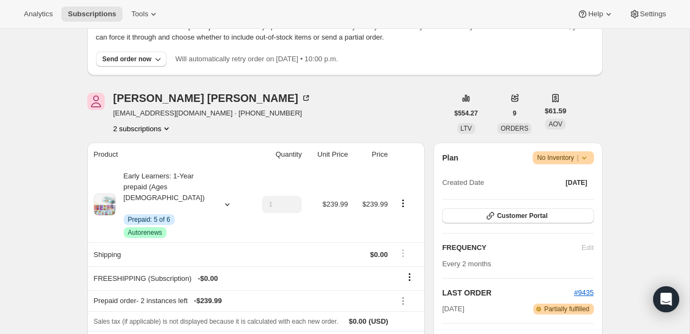
scroll to position [87, 0]
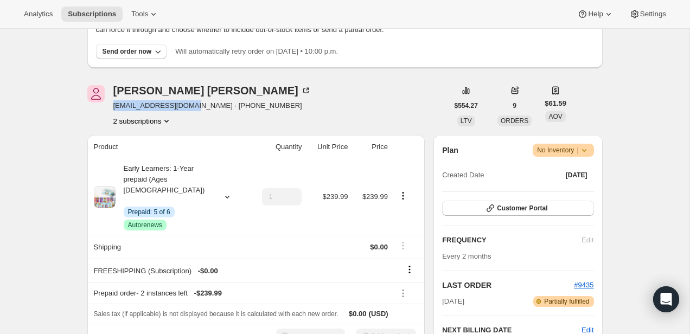
drag, startPoint x: 109, startPoint y: 108, endPoint x: 193, endPoint y: 106, distance: 84.1
click at [193, 106] on div "[PERSON_NAME] [EMAIL_ADDRESS][DOMAIN_NAME] · [PHONE_NUMBER] 2 subscriptions" at bounding box center [267, 105] width 361 height 41
copy span "[EMAIL_ADDRESS][DOMAIN_NAME]"
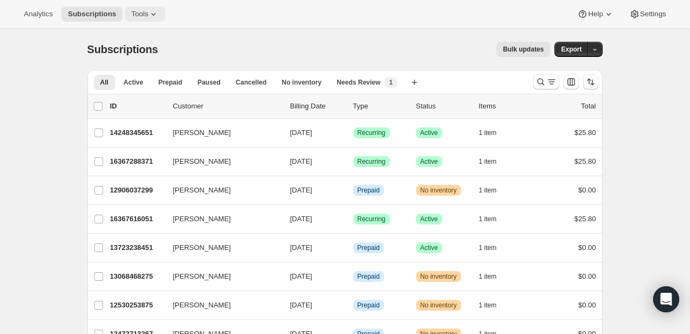
click at [140, 12] on span "Tools" at bounding box center [139, 14] width 17 height 9
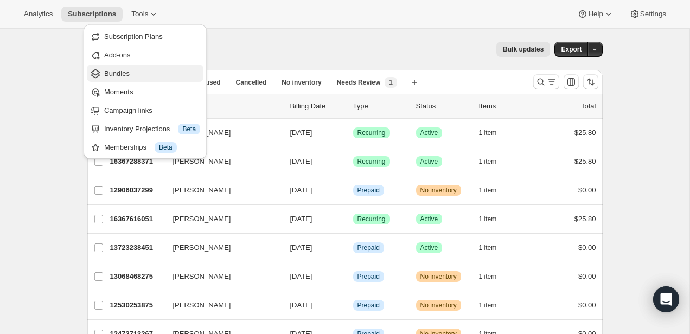
click at [137, 78] on span "Bundles" at bounding box center [152, 73] width 96 height 11
